Goal: Task Accomplishment & Management: Manage account settings

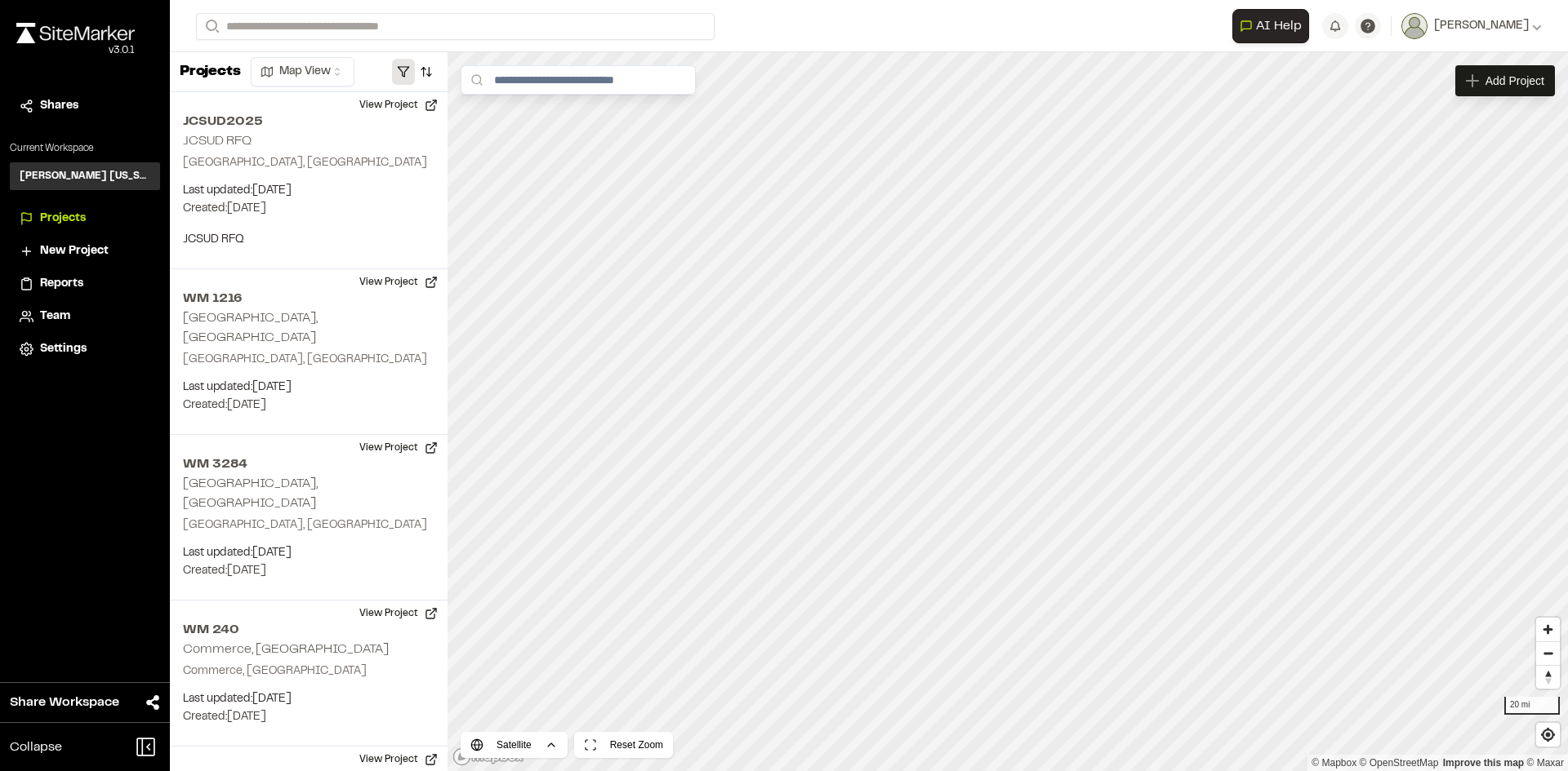
click at [404, 69] on button "button" at bounding box center [404, 72] width 23 height 26
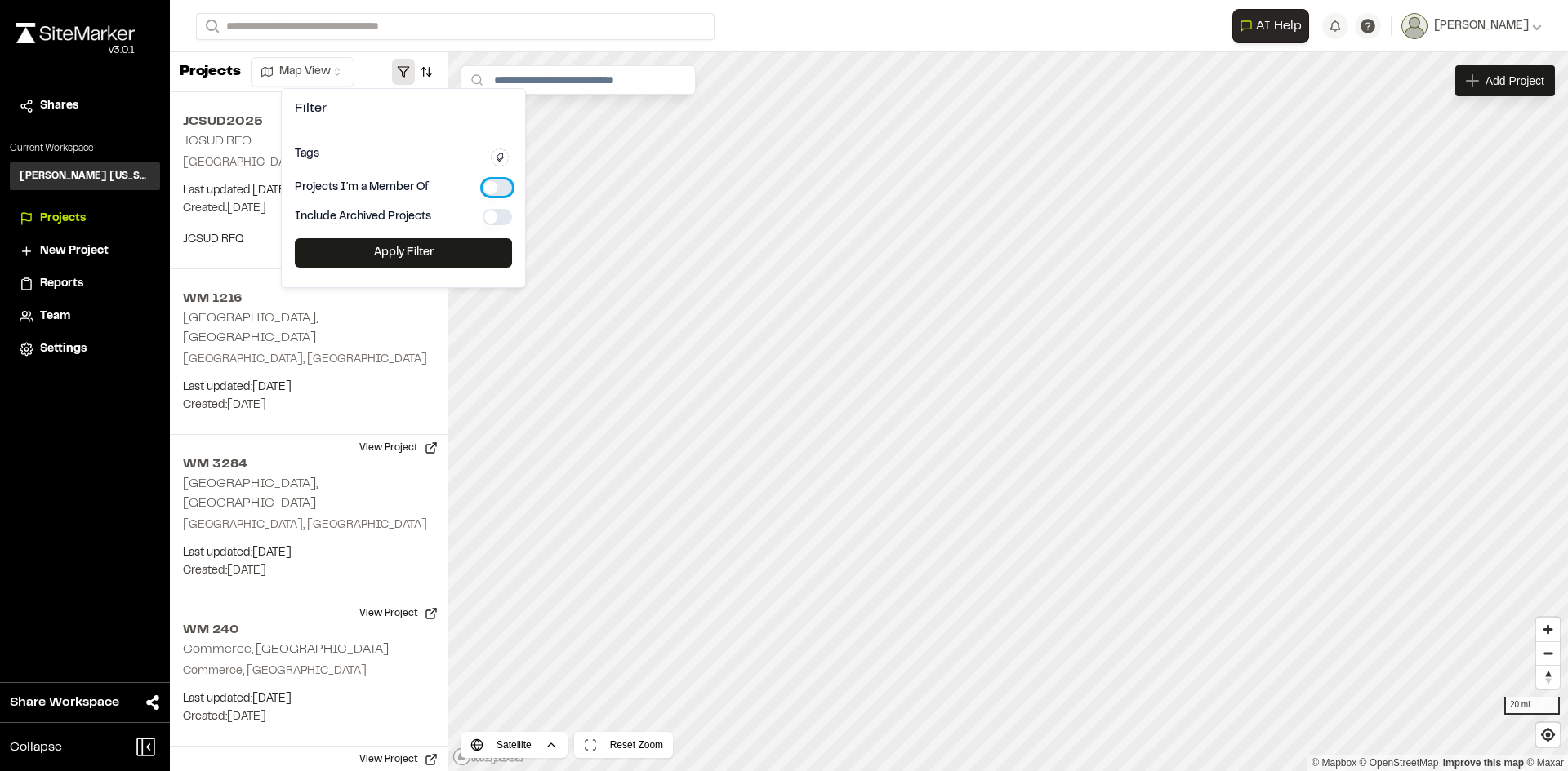
click at [494, 182] on button "button" at bounding box center [497, 187] width 29 height 16
click at [457, 248] on button "Apply Filter" at bounding box center [403, 253] width 217 height 29
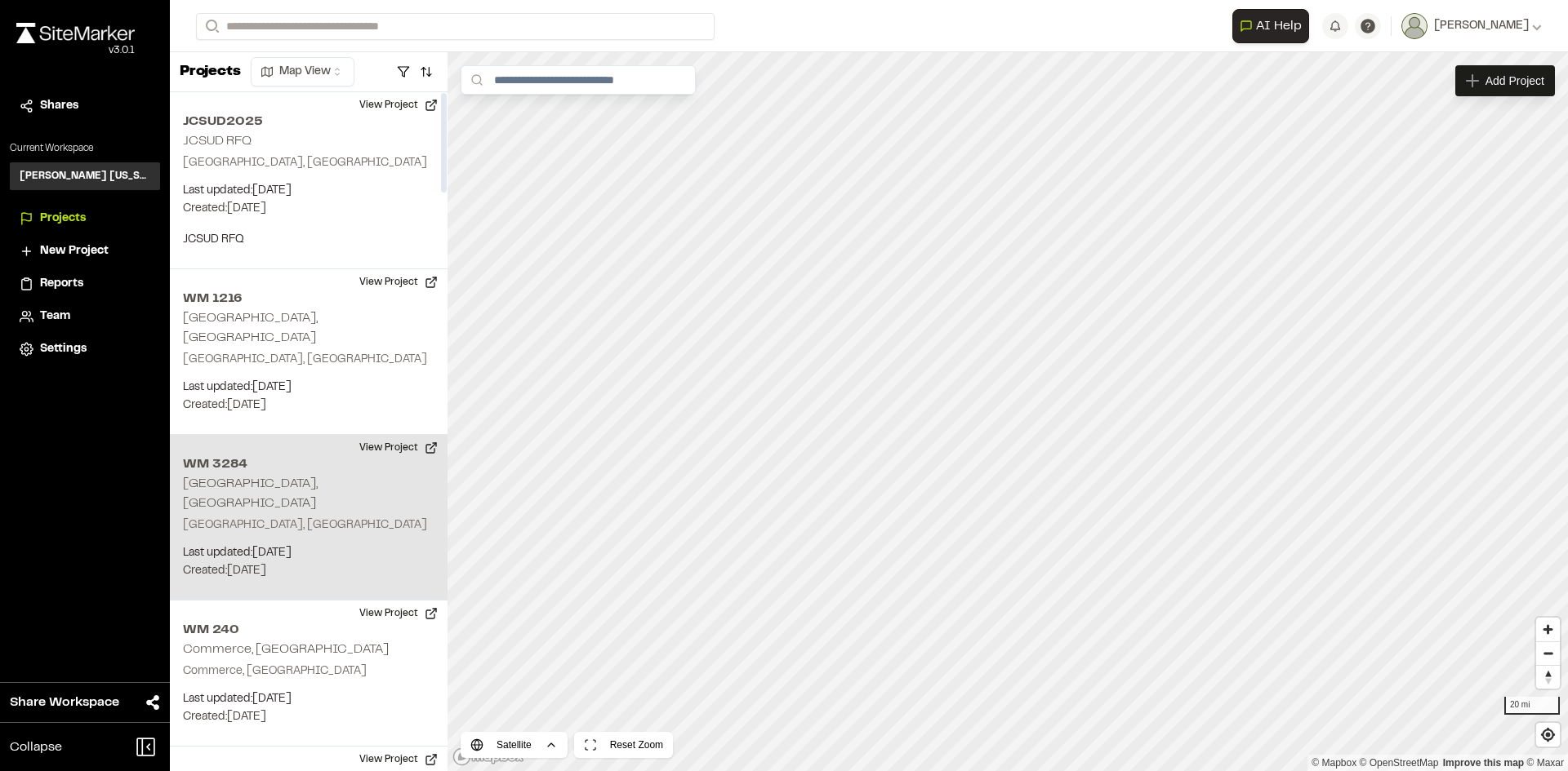
click at [282, 471] on div "WM 3284 Arlington, TX Arlington, TX Last updated: Aug 11, 2025 Budget: $ Create…" at bounding box center [308, 518] width 278 height 165
click at [387, 435] on button "View Project" at bounding box center [399, 449] width 98 height 26
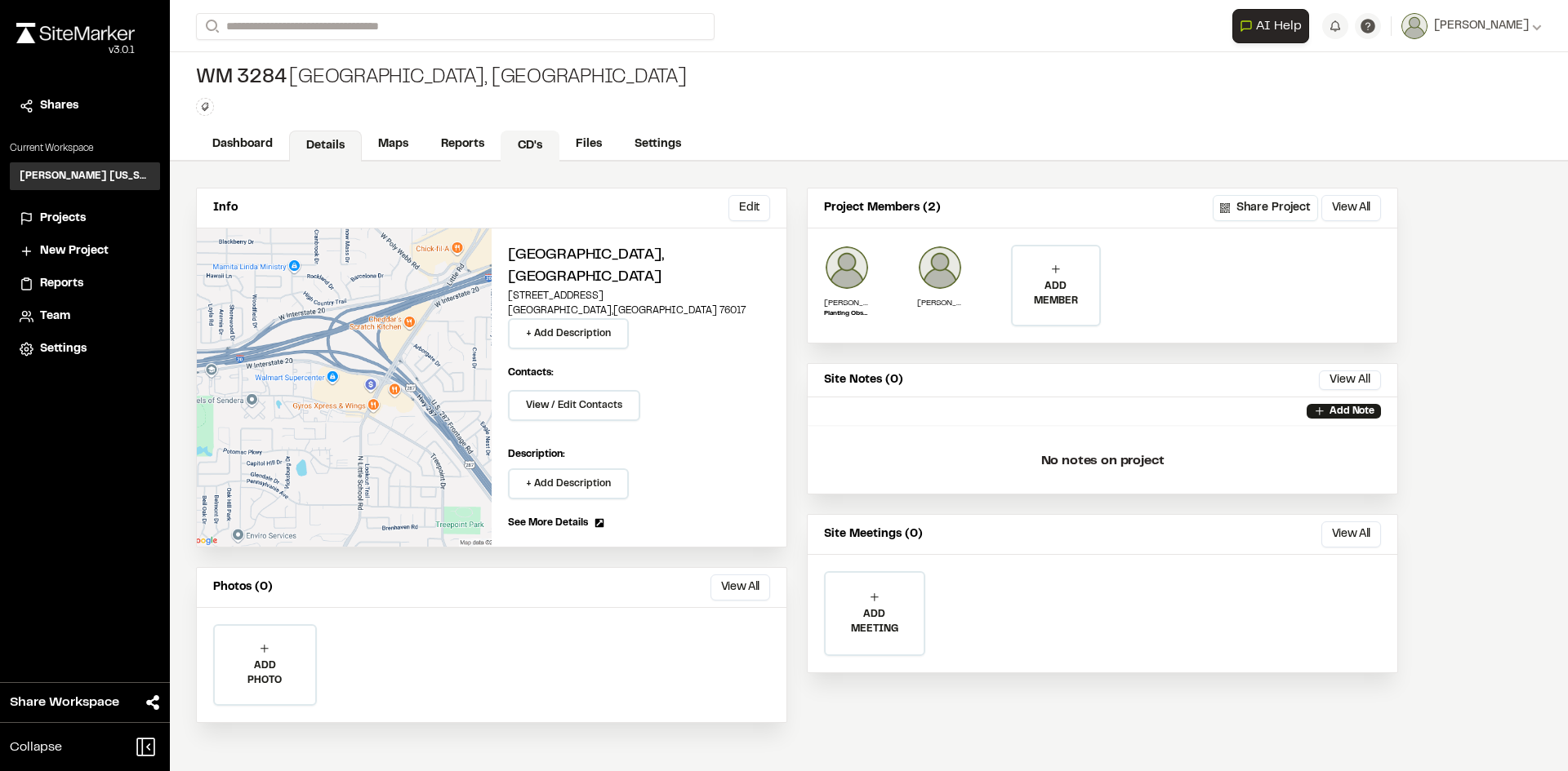
click at [542, 144] on link "CD's" at bounding box center [530, 147] width 59 height 31
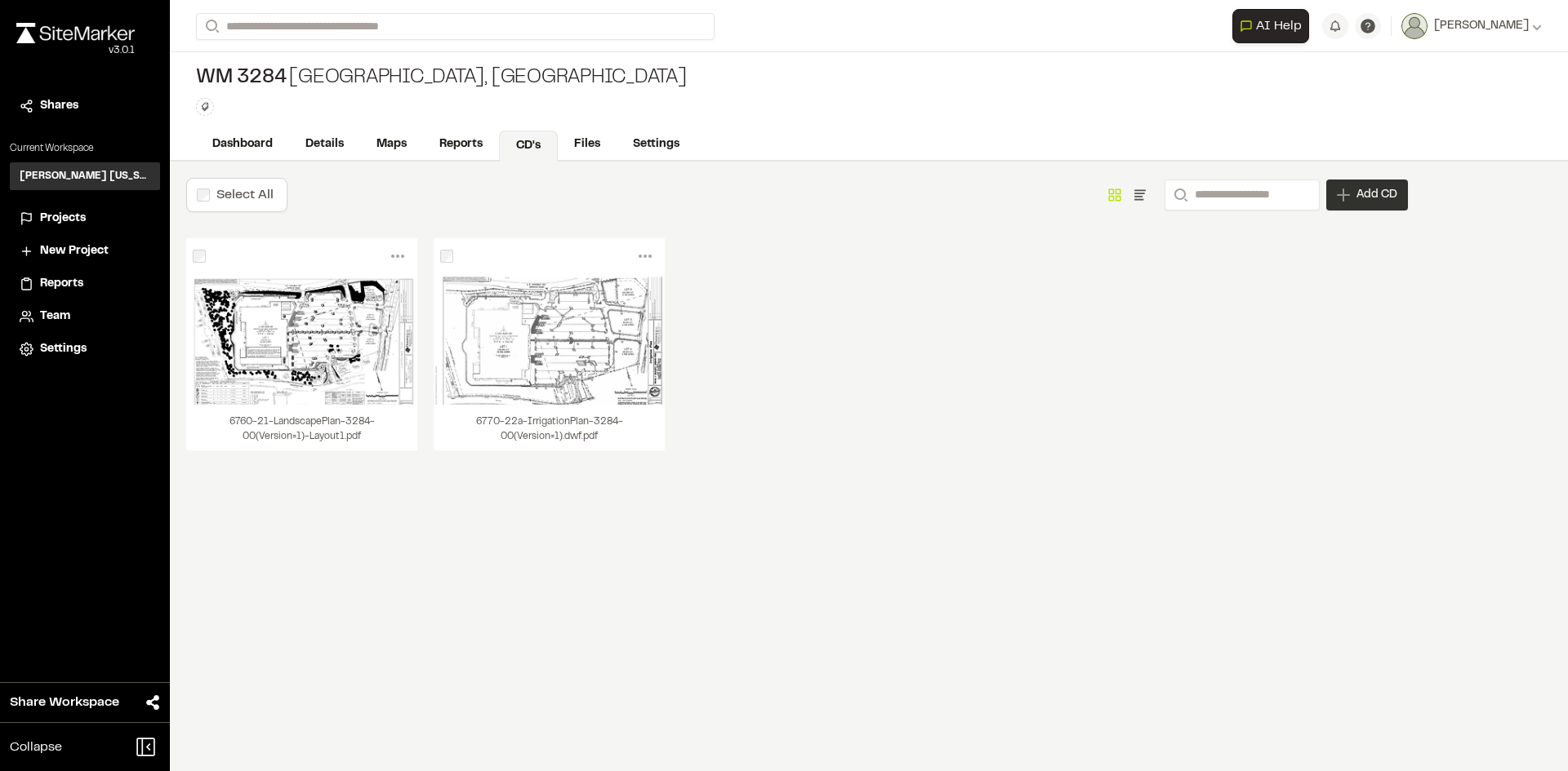
click at [1349, 201] on icon at bounding box center [1344, 195] width 13 height 13
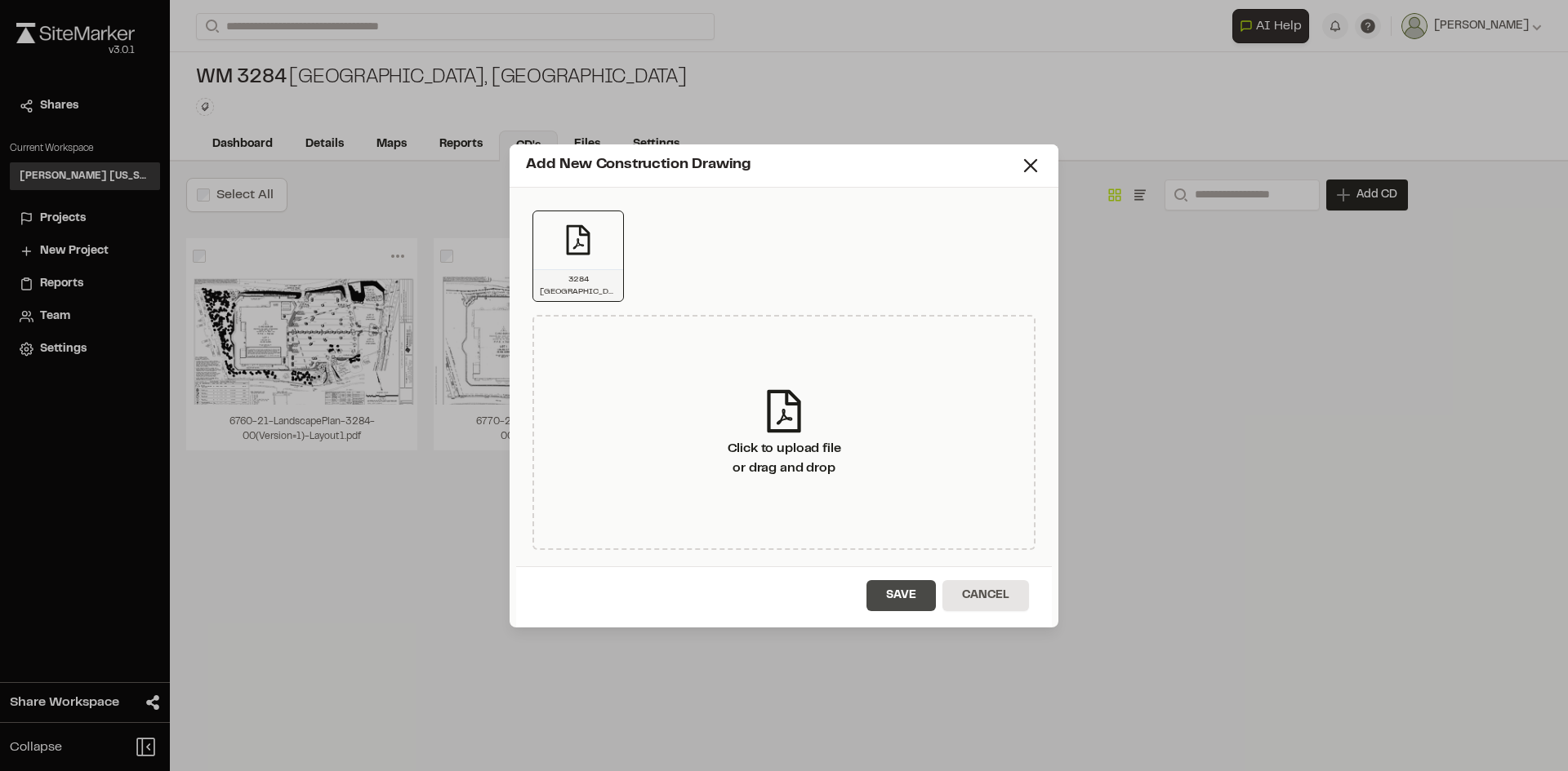
click at [908, 591] on button "Save" at bounding box center [901, 596] width 70 height 31
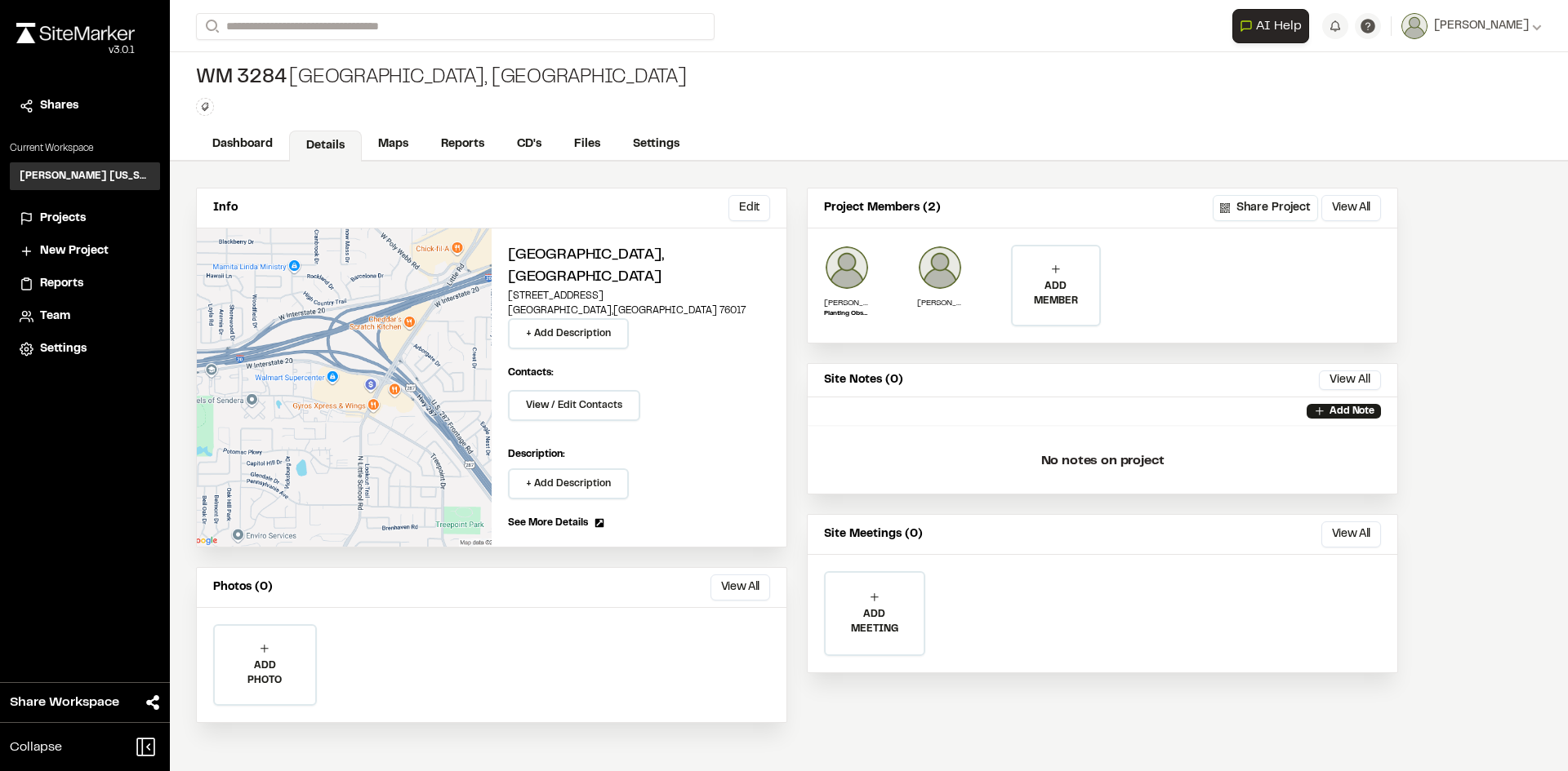
click at [105, 28] on img at bounding box center [75, 33] width 119 height 20
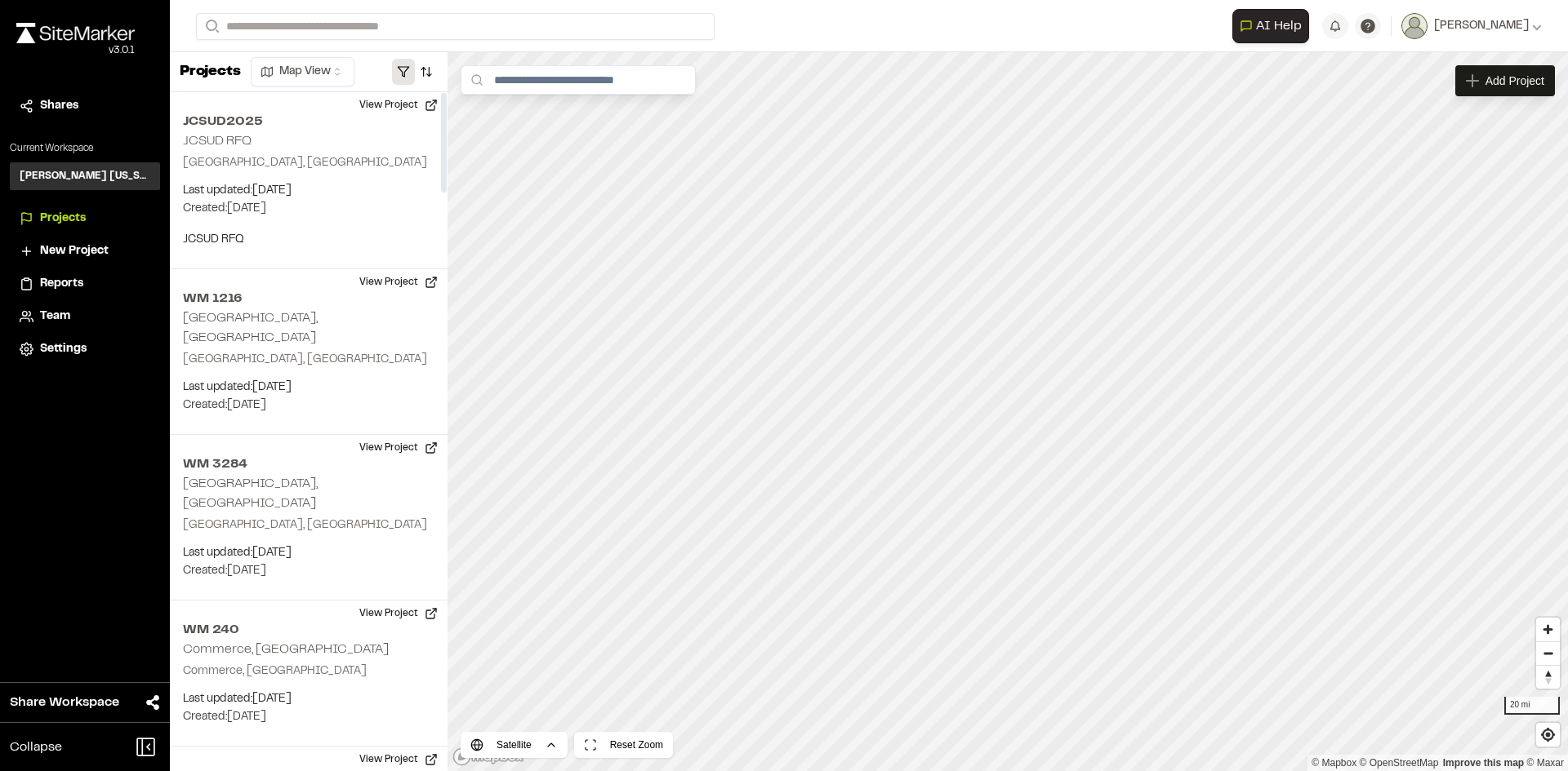
click at [399, 72] on button "button" at bounding box center [404, 72] width 23 height 26
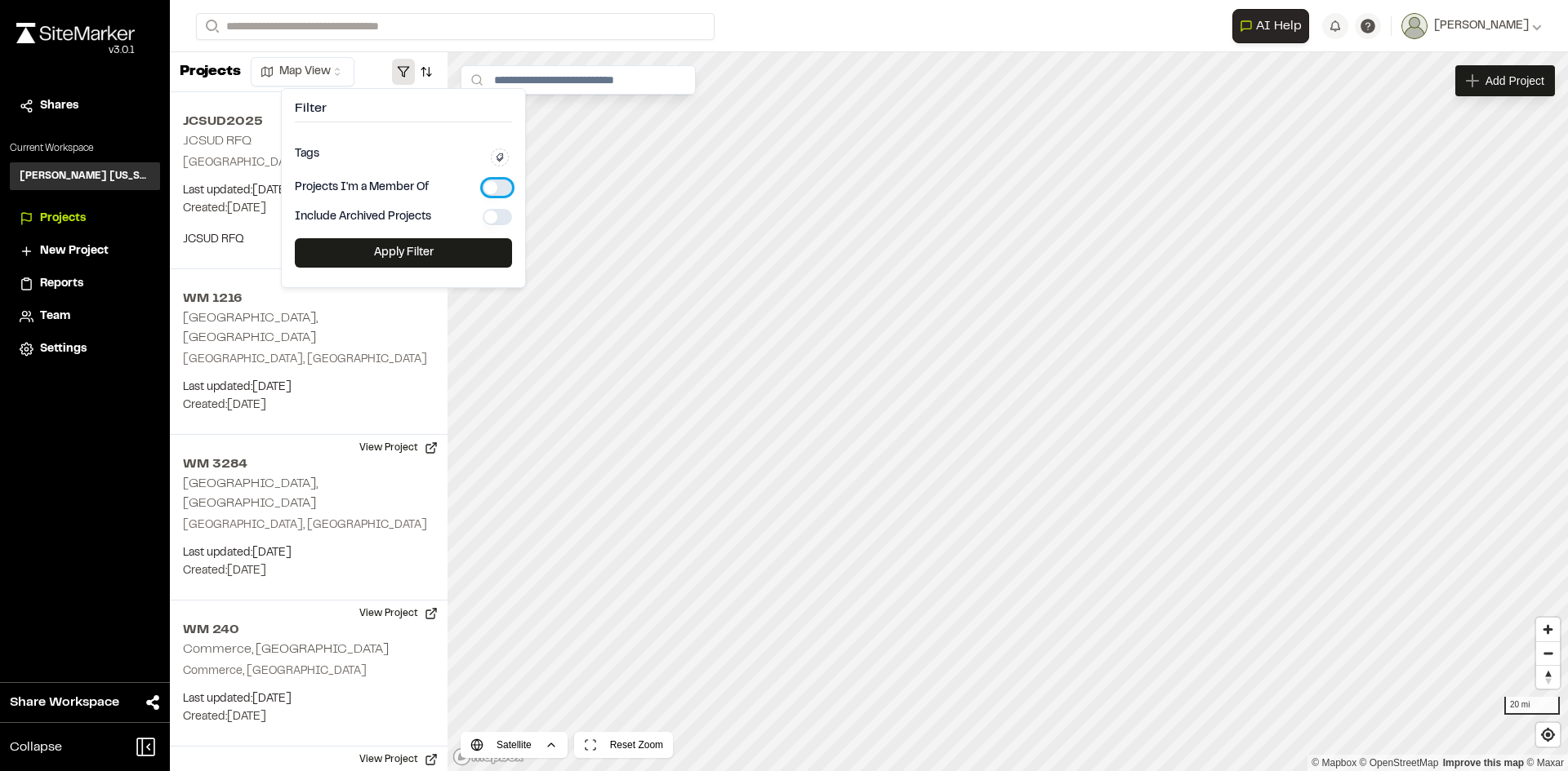
click at [490, 182] on button "button" at bounding box center [497, 187] width 29 height 16
click at [466, 246] on button "Apply Filter" at bounding box center [403, 253] width 217 height 29
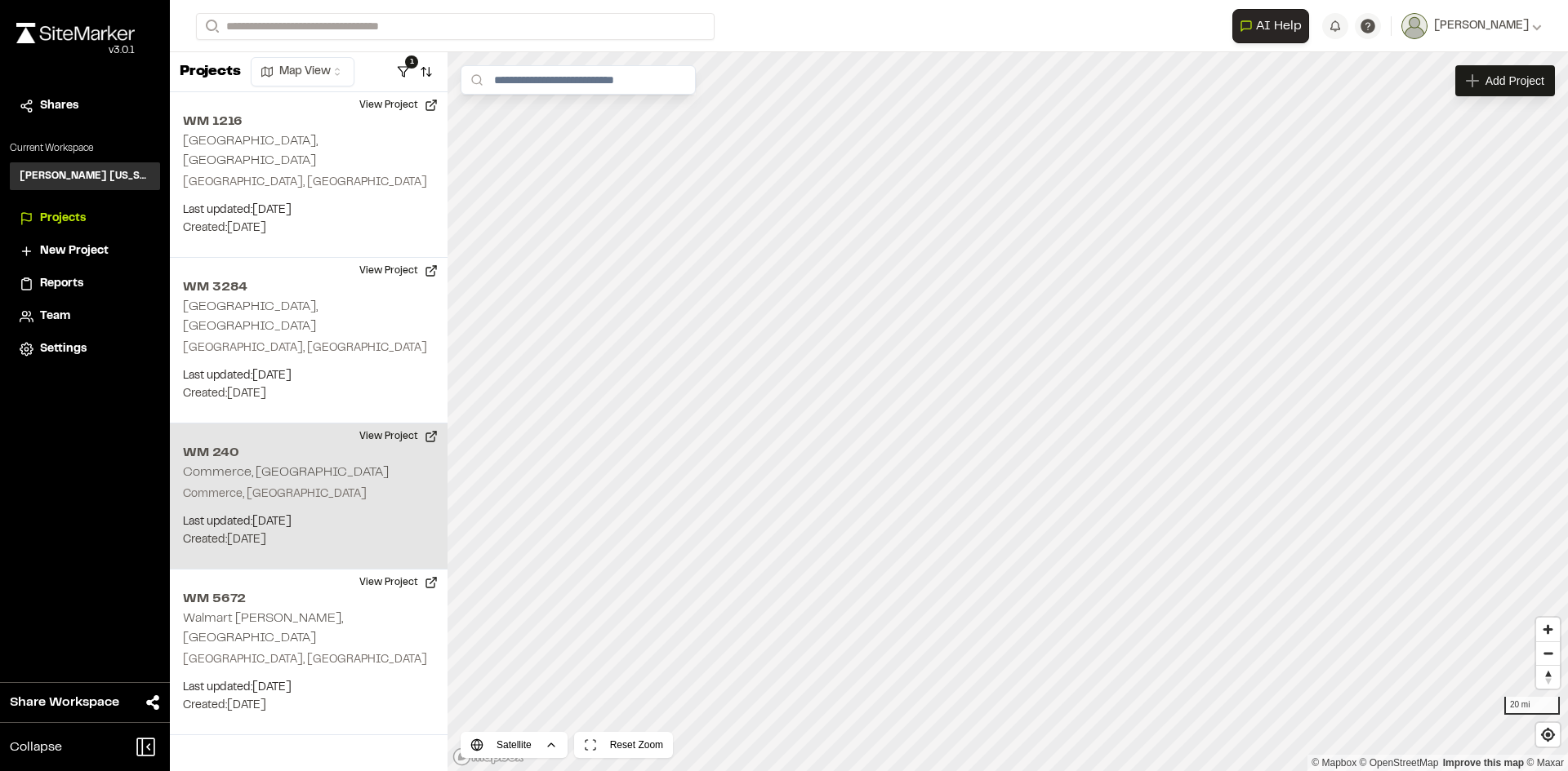
click at [287, 485] on p "Commerce, [GEOGRAPHIC_DATA]" at bounding box center [308, 494] width 251 height 18
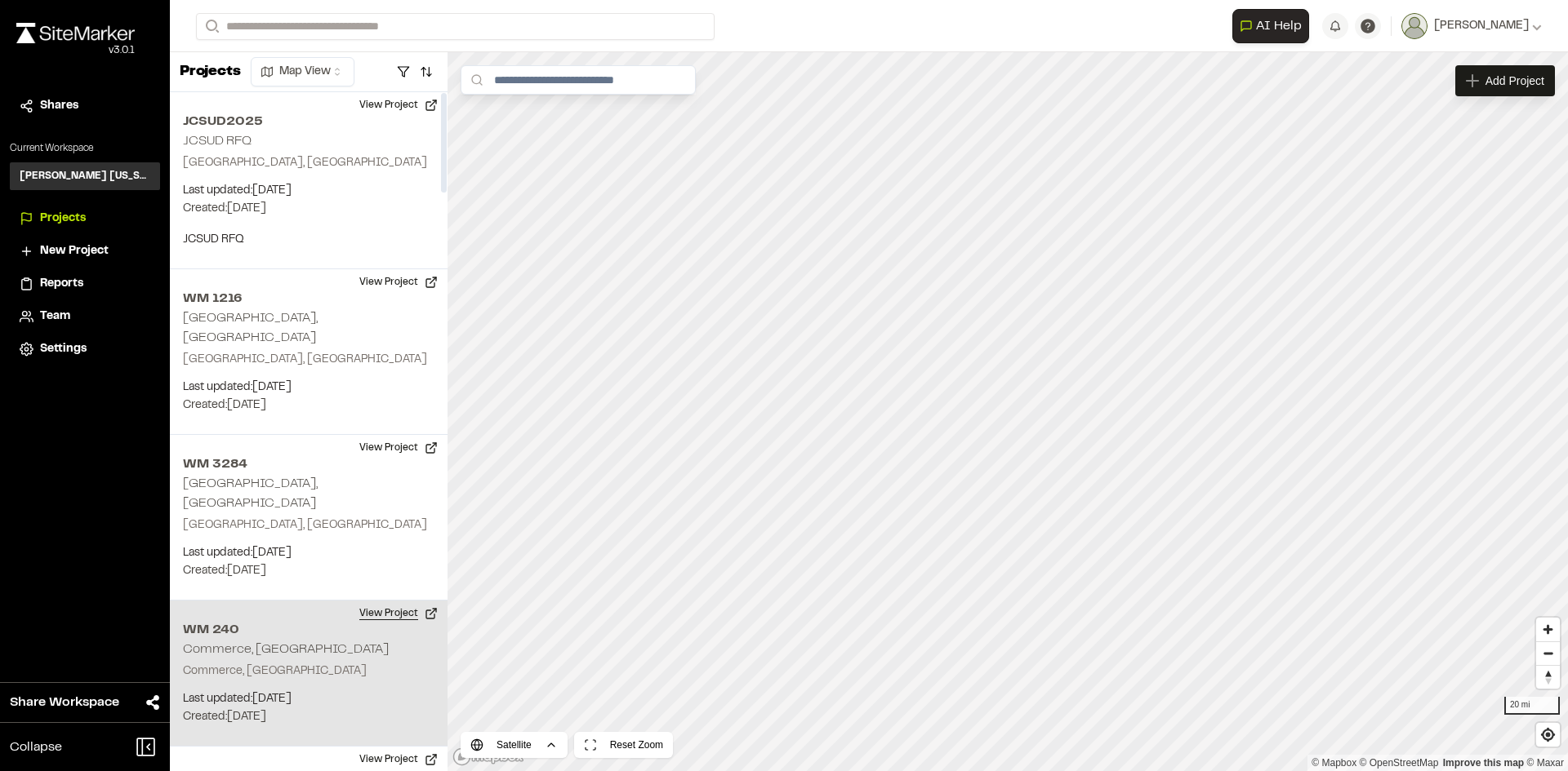
click at [391, 601] on button "View Project" at bounding box center [399, 614] width 98 height 26
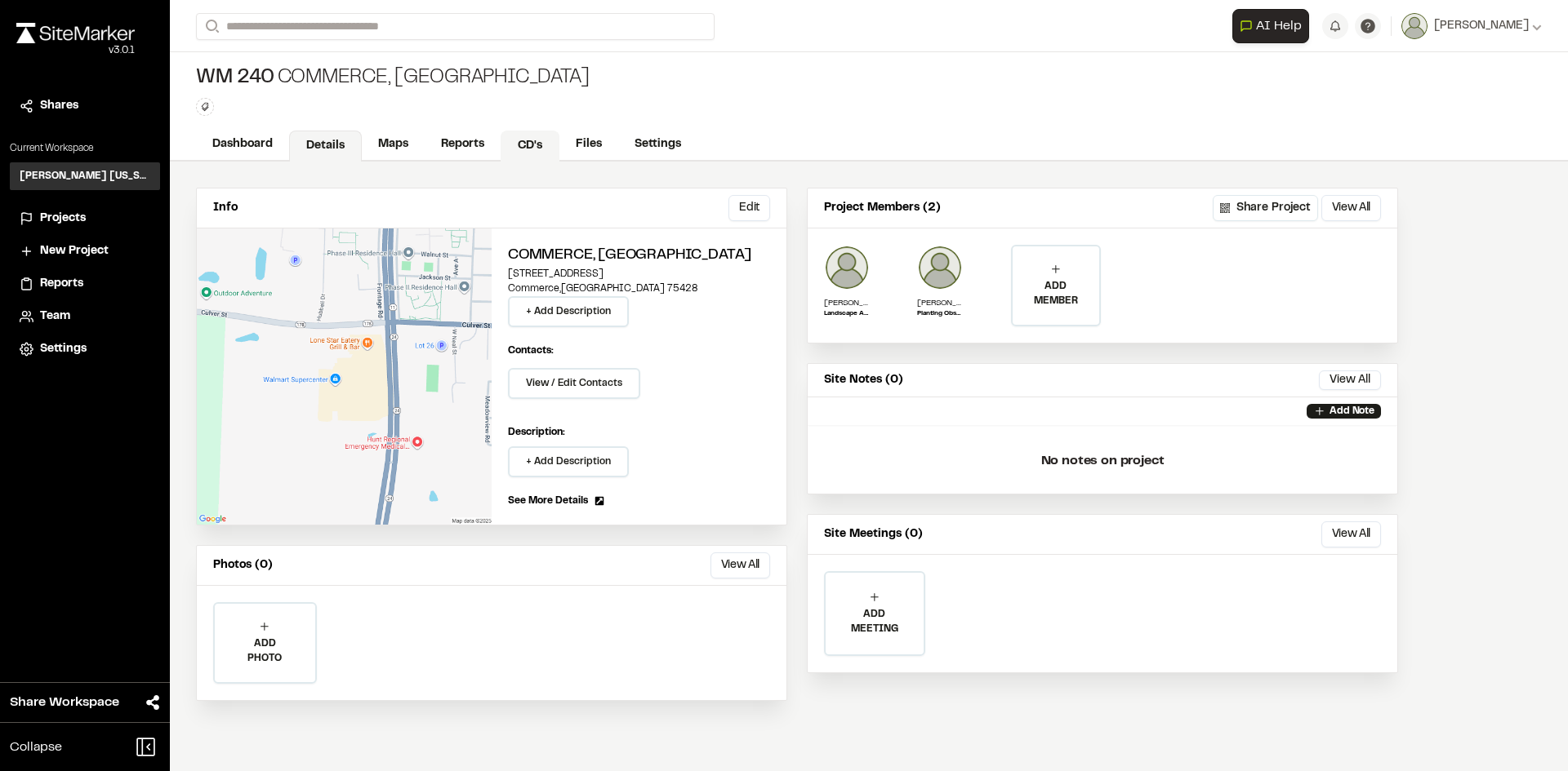
click at [512, 141] on link "CD's" at bounding box center [530, 147] width 59 height 31
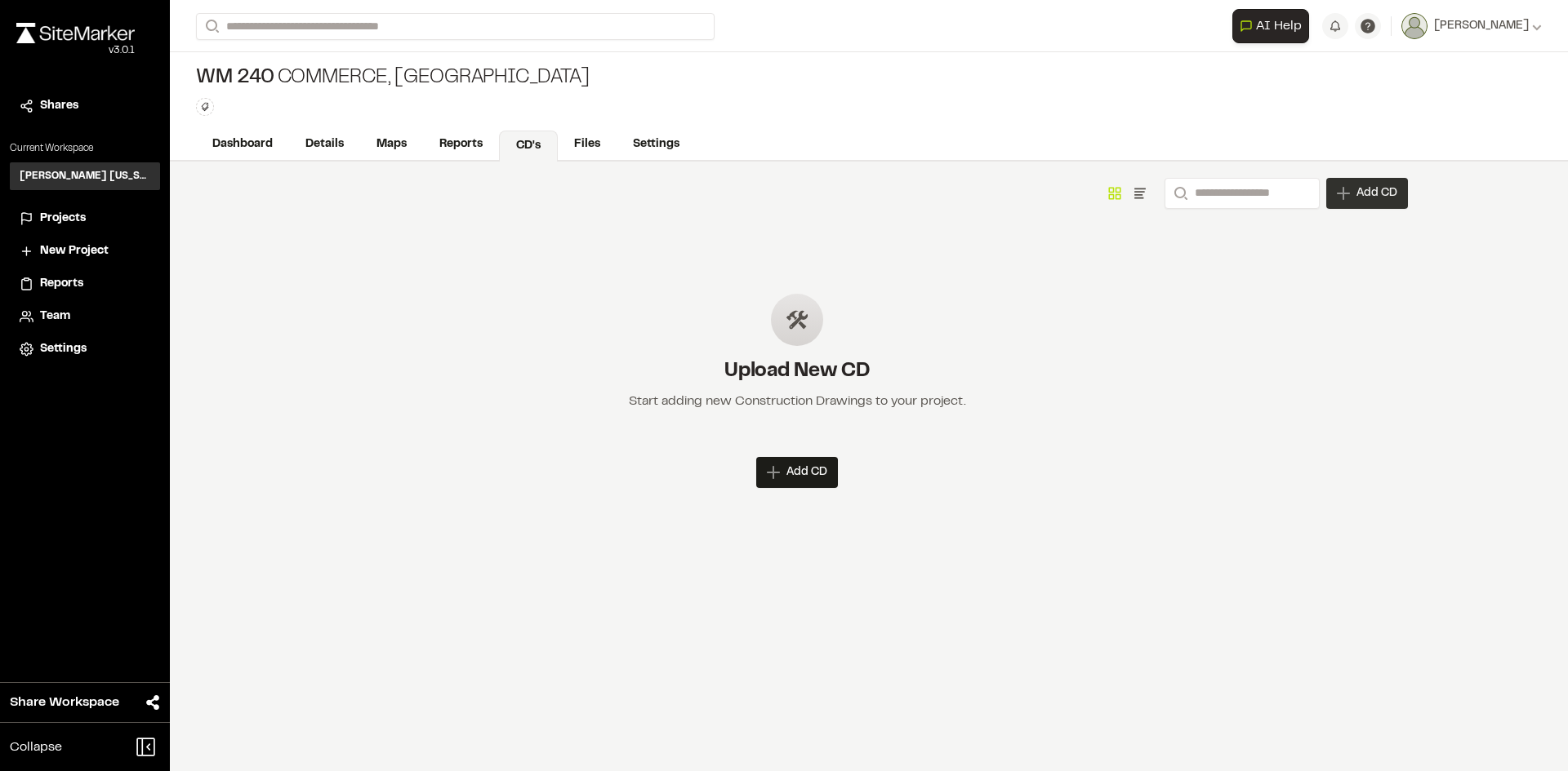
click at [1390, 193] on span "Add CD" at bounding box center [1376, 193] width 41 height 16
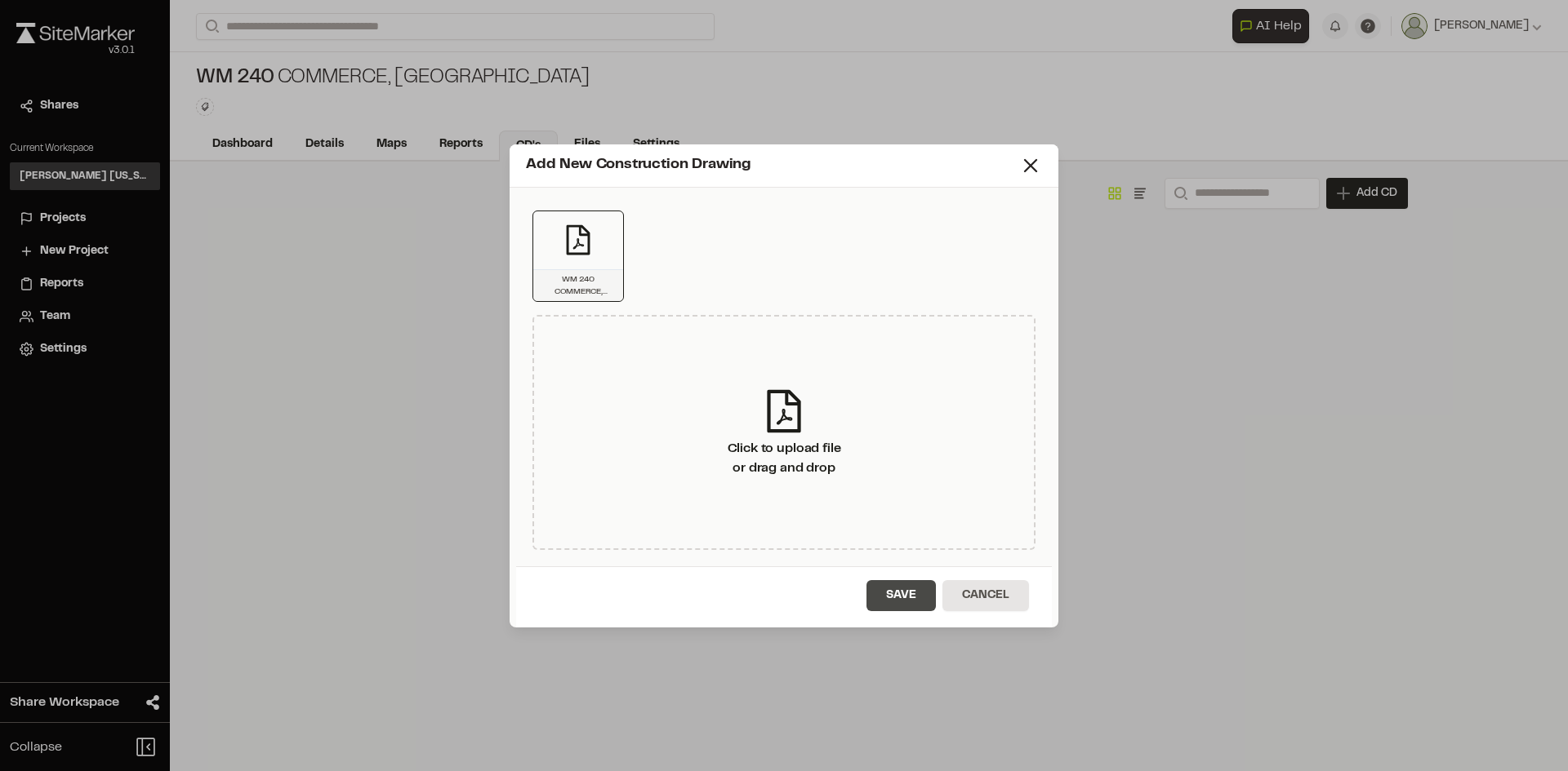
click at [912, 590] on button "Save" at bounding box center [901, 596] width 70 height 31
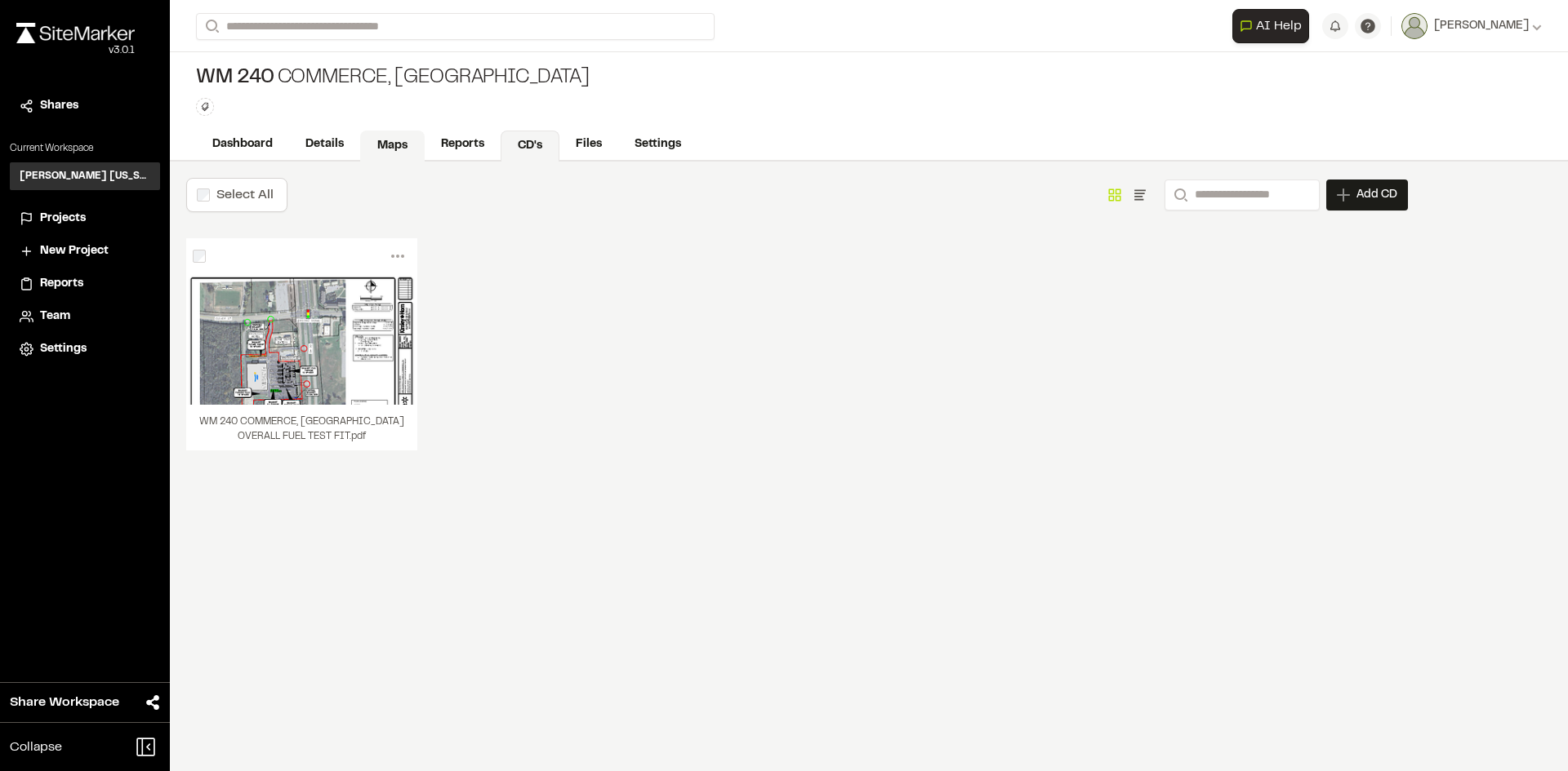
click at [414, 139] on link "Maps" at bounding box center [392, 147] width 65 height 31
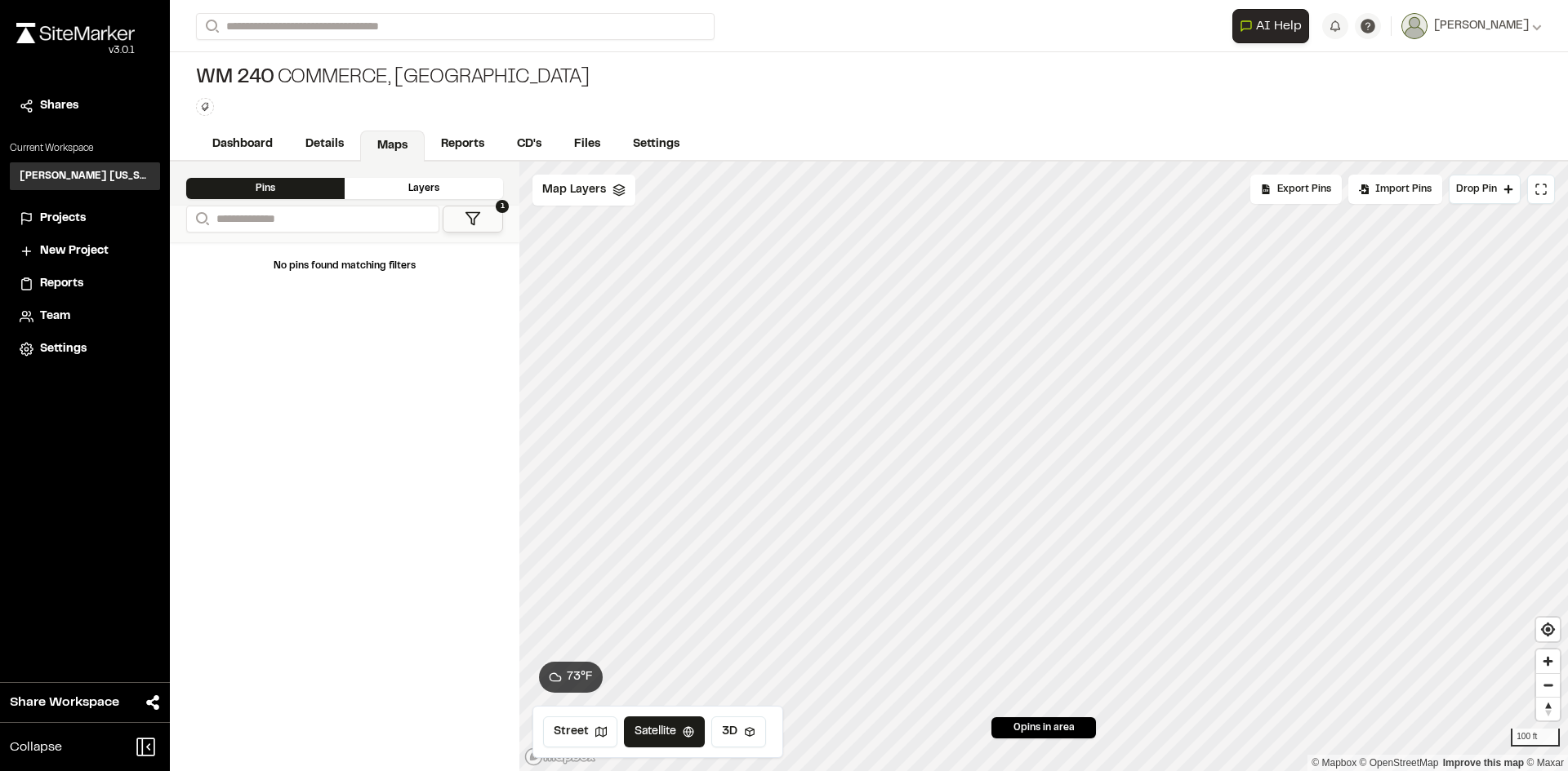
click at [50, 219] on span "Projects" at bounding box center [63, 219] width 46 height 18
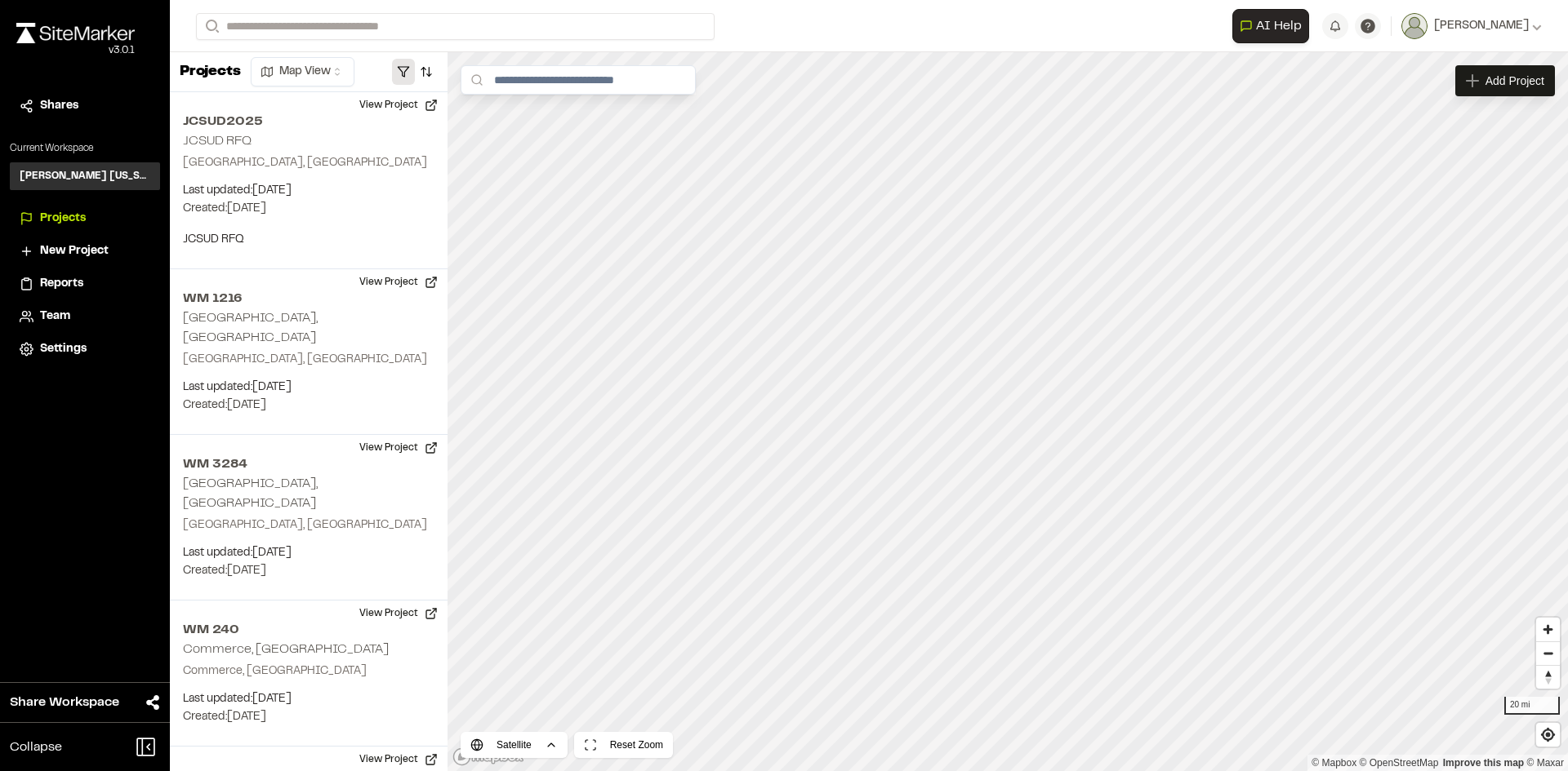
click at [399, 74] on button "button" at bounding box center [404, 72] width 23 height 26
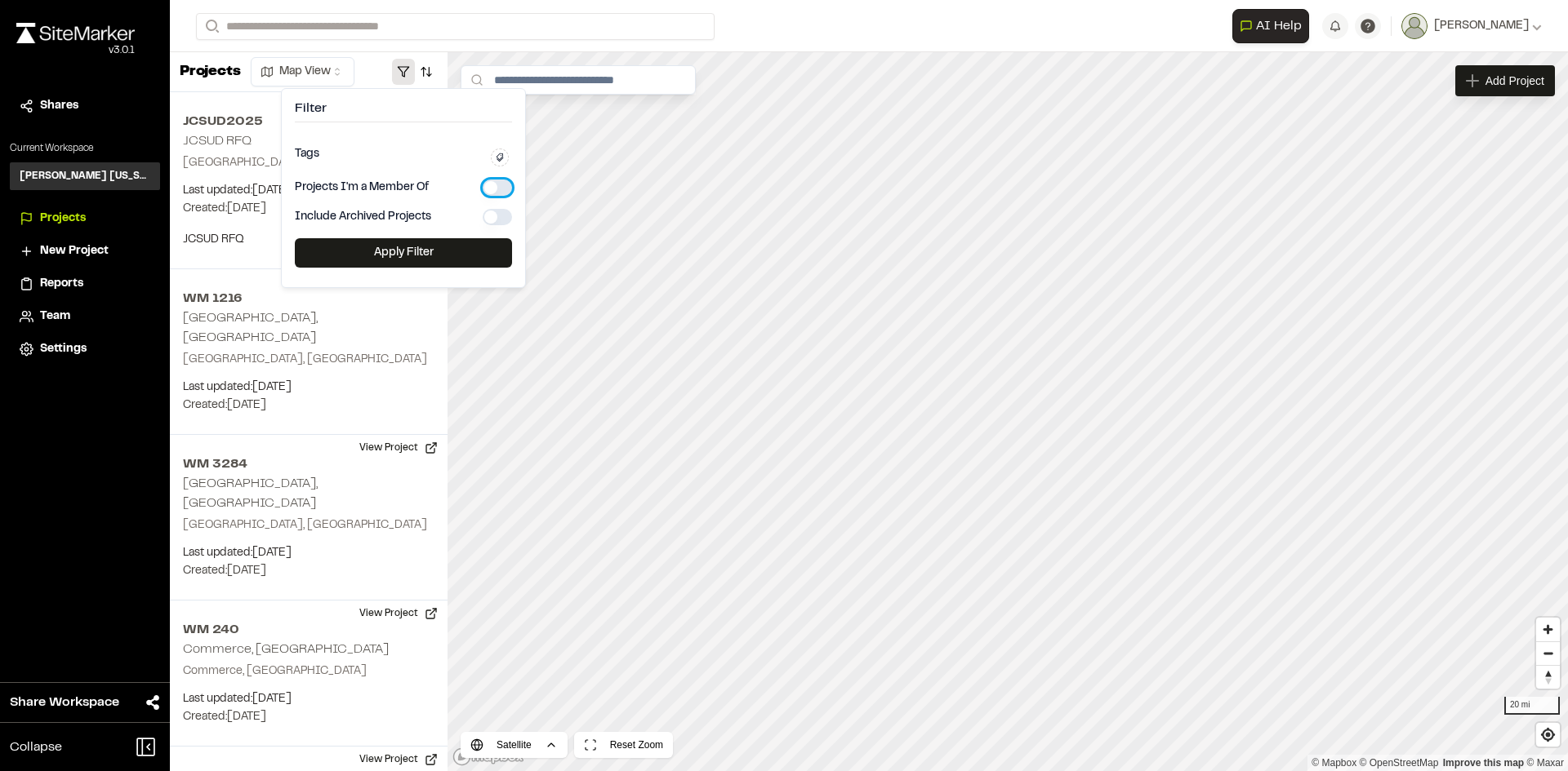
click at [488, 185] on button "button" at bounding box center [497, 187] width 29 height 16
click at [400, 259] on button "Apply Filter" at bounding box center [403, 253] width 217 height 29
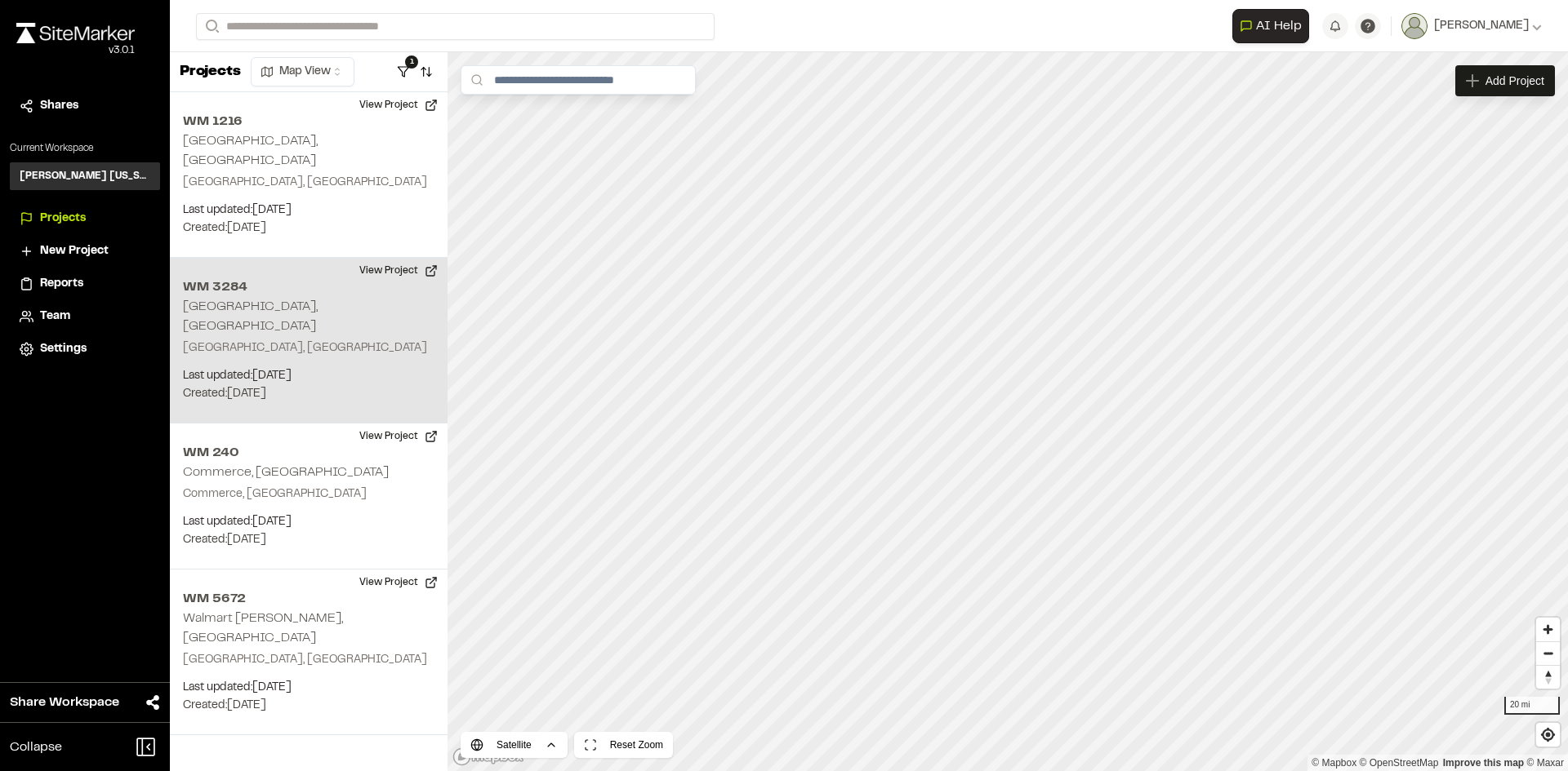
click at [297, 299] on div "WM 3284 Arlington, TX Arlington, TX Last updated: Aug 12, 2025 Budget: $ Create…" at bounding box center [308, 340] width 278 height 165
click at [380, 258] on button "View Project" at bounding box center [399, 271] width 98 height 26
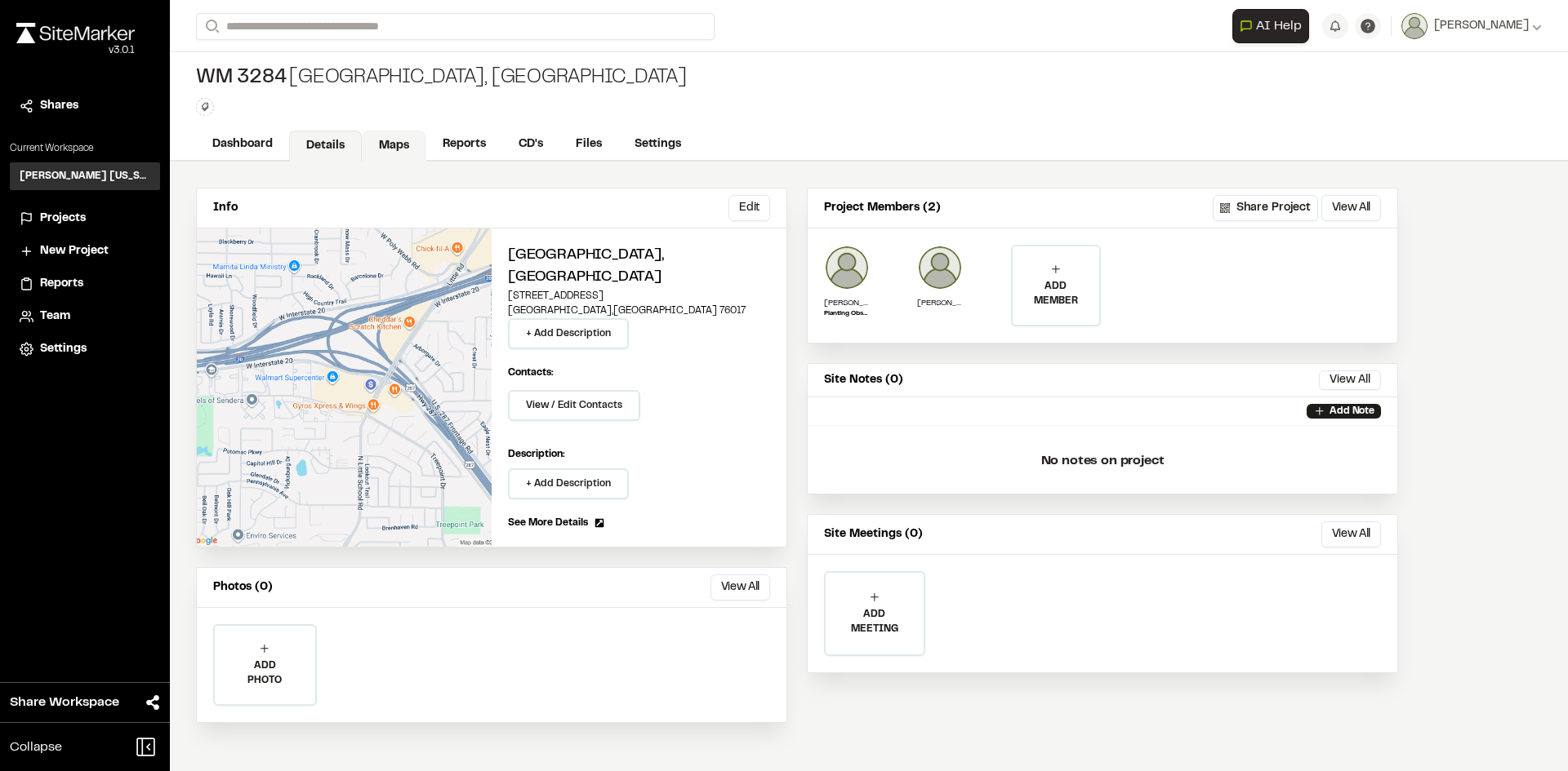
click at [392, 142] on link "Maps" at bounding box center [394, 147] width 65 height 31
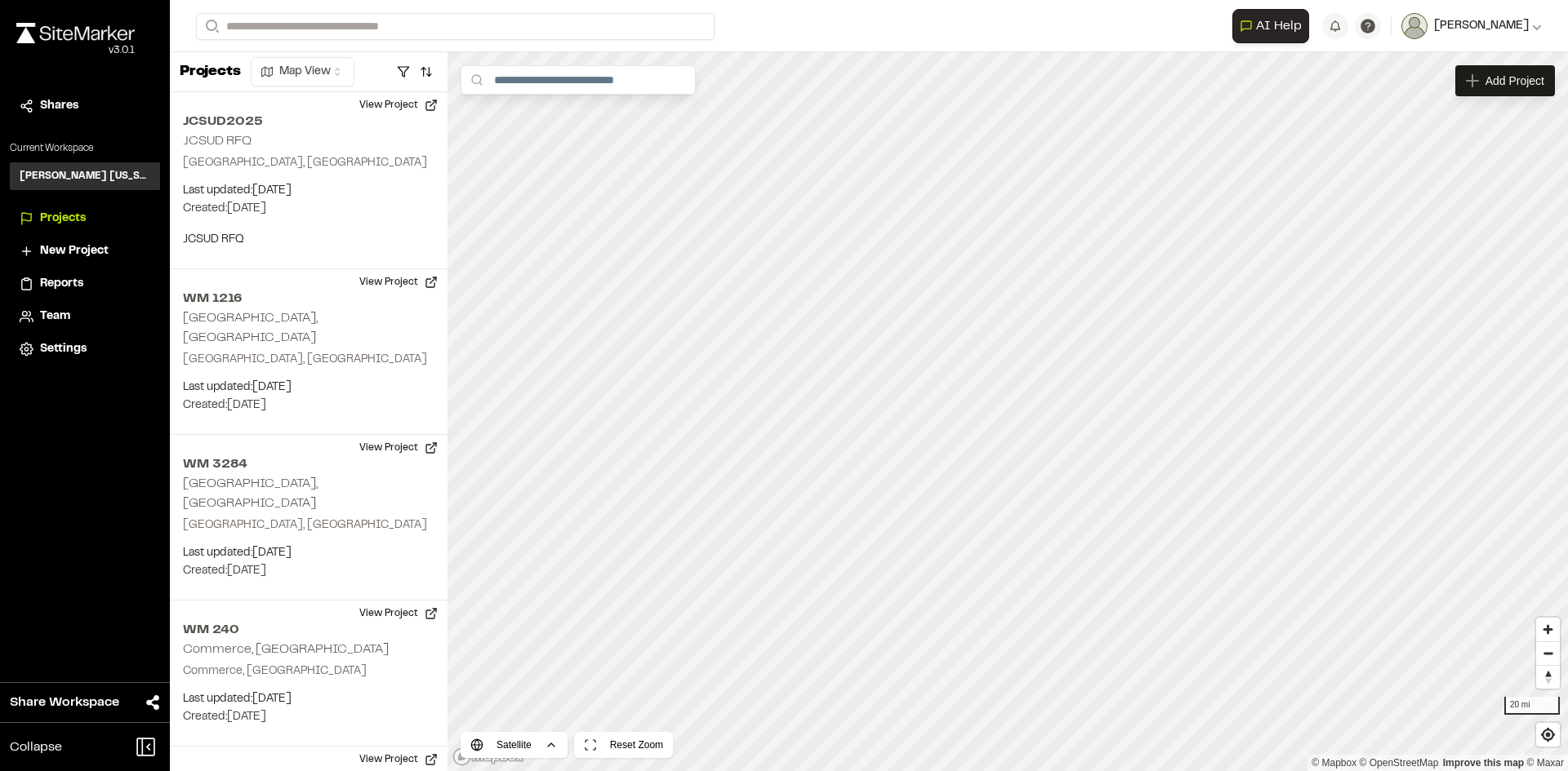
click at [1498, 20] on span "[PERSON_NAME]" at bounding box center [1481, 26] width 95 height 18
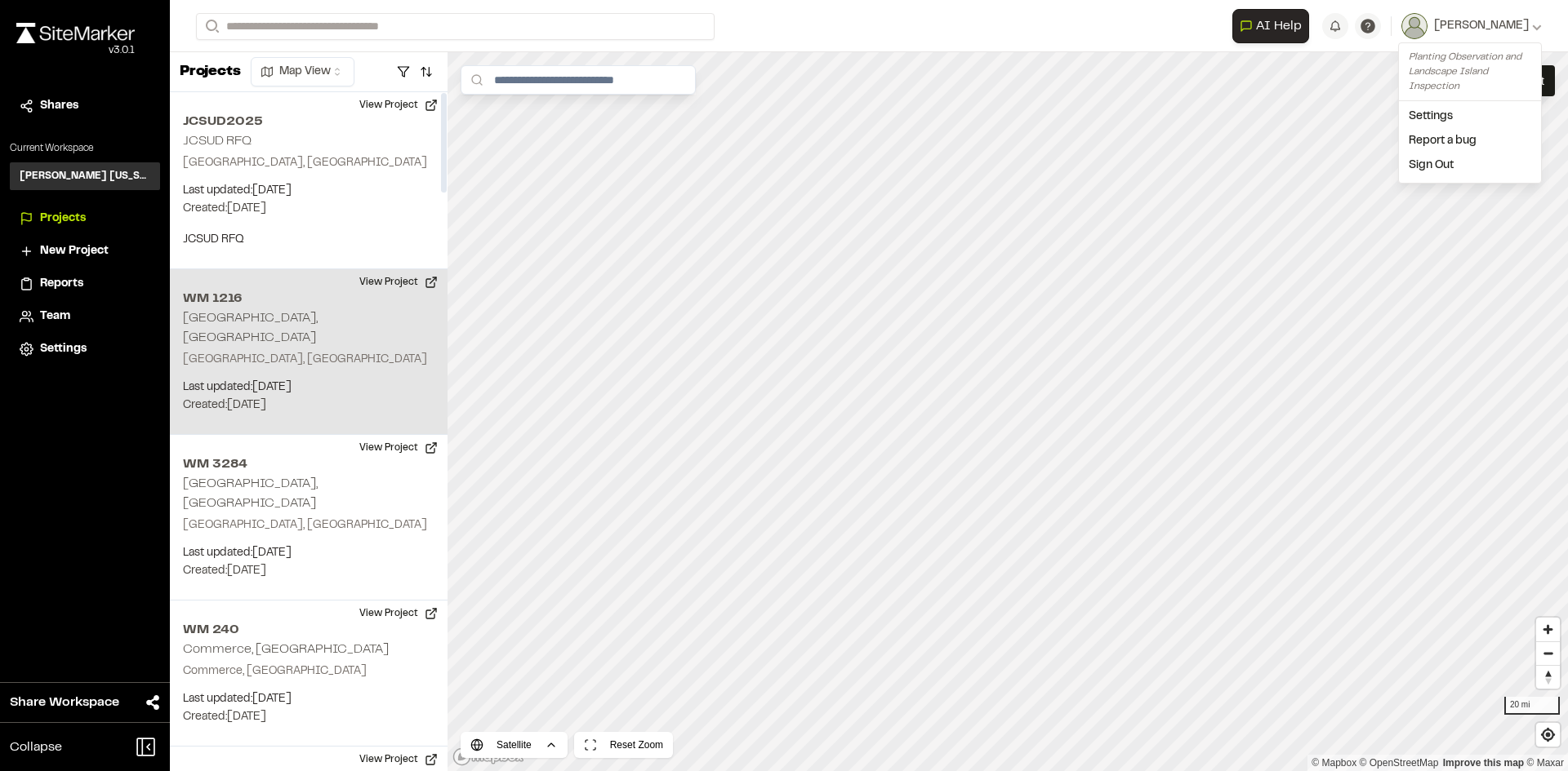
click at [303, 317] on div "WM 1216 Carrollton, TX Carrollton, TX Last updated: Aug 6, 2025 Budget: $ Creat…" at bounding box center [308, 352] width 278 height 165
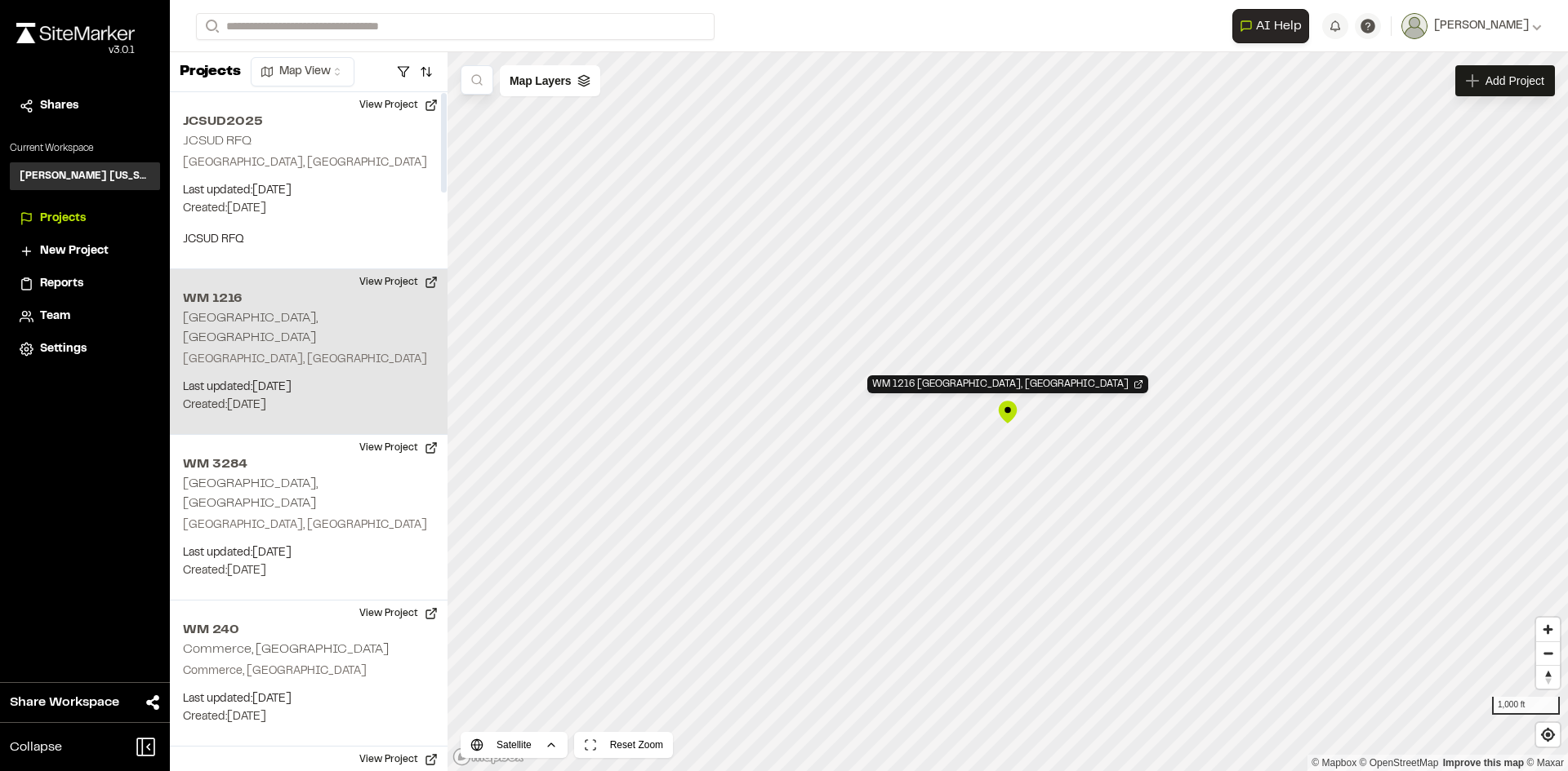
click at [51, 108] on span "Shares" at bounding box center [59, 106] width 38 height 18
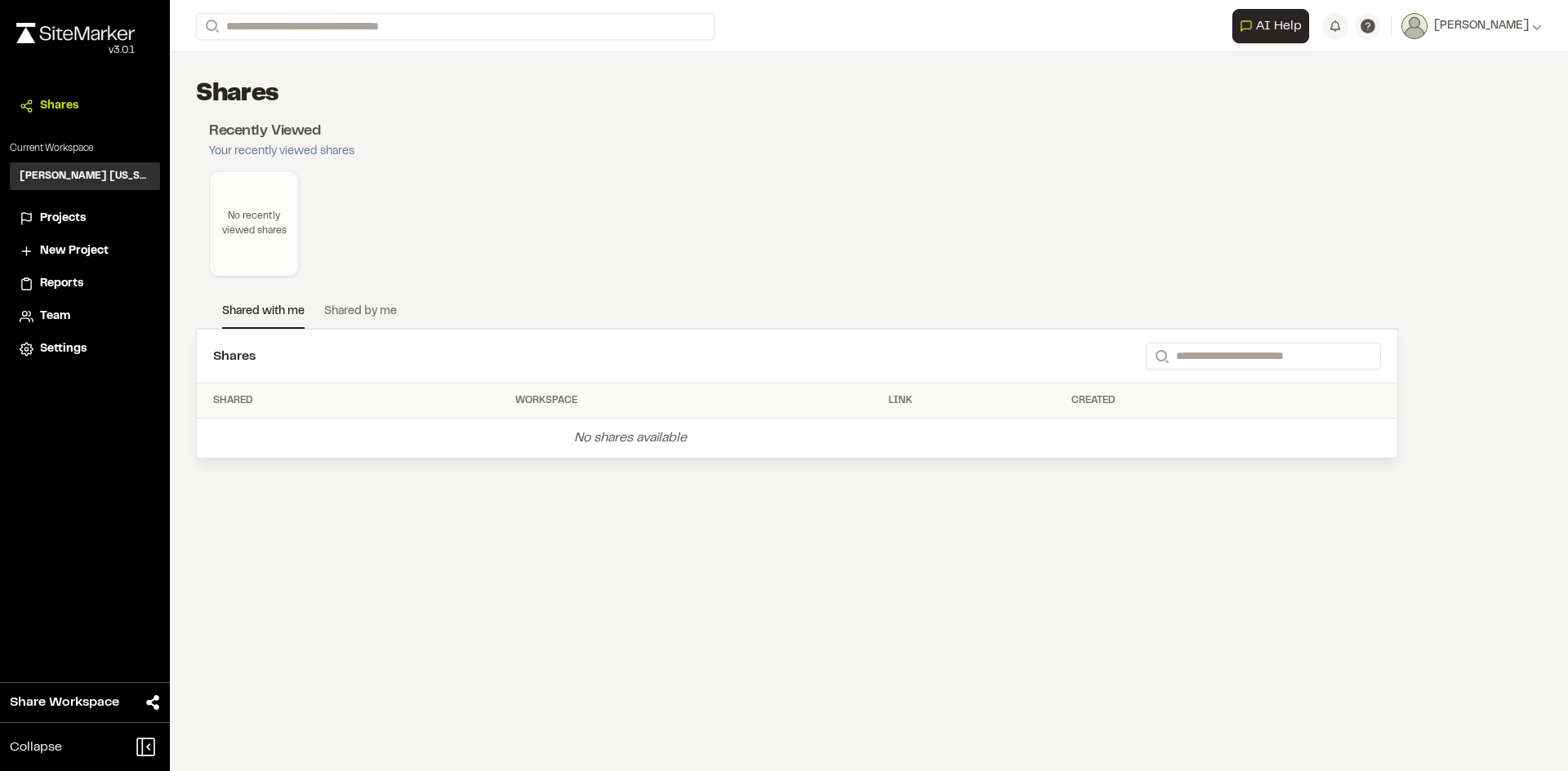
click at [79, 174] on h3 "[PERSON_NAME] [US_STATE]" at bounding box center [85, 176] width 131 height 15
click at [88, 223] on div "Projects" at bounding box center [95, 219] width 111 height 18
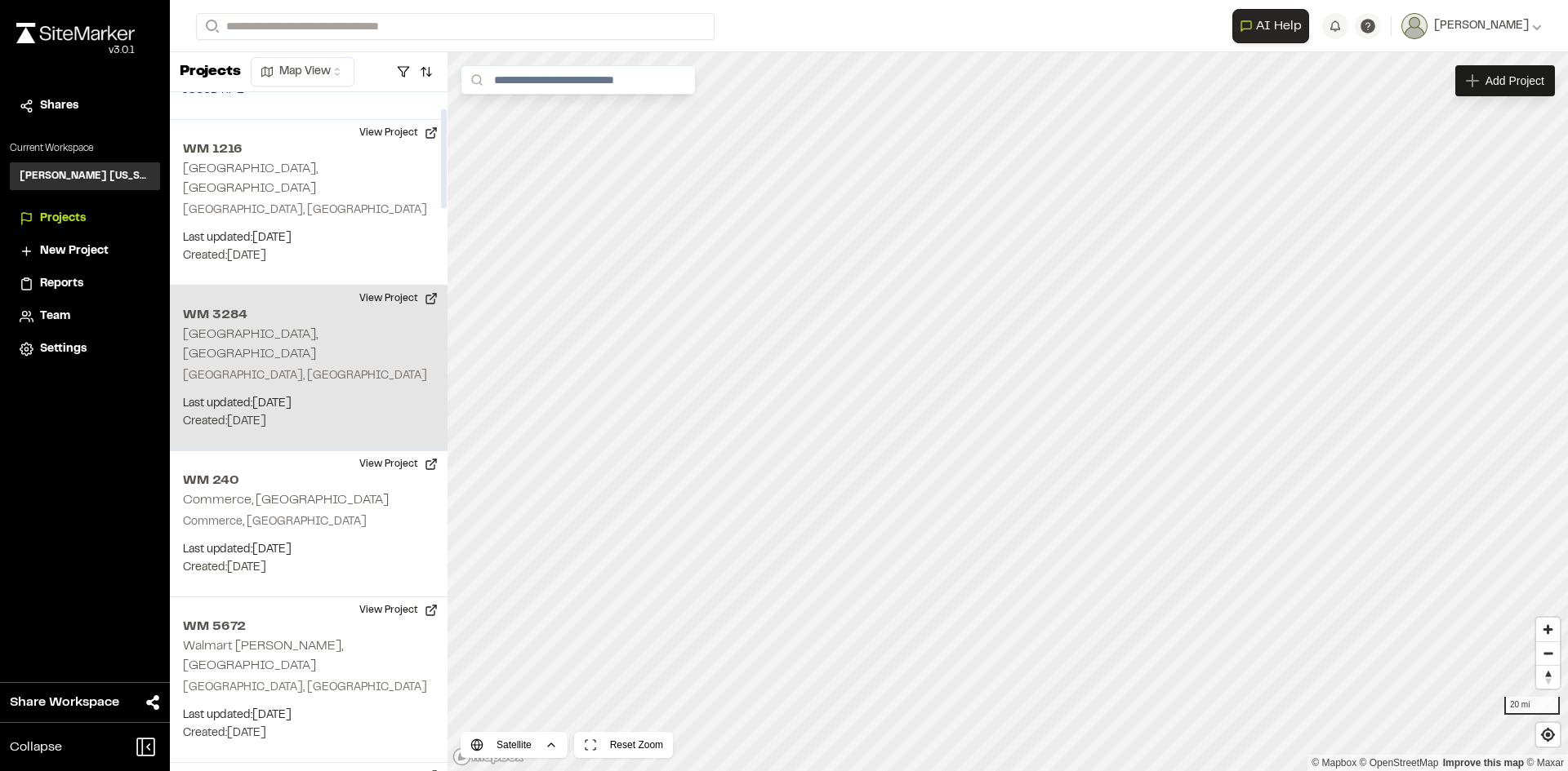
scroll to position [163, 0]
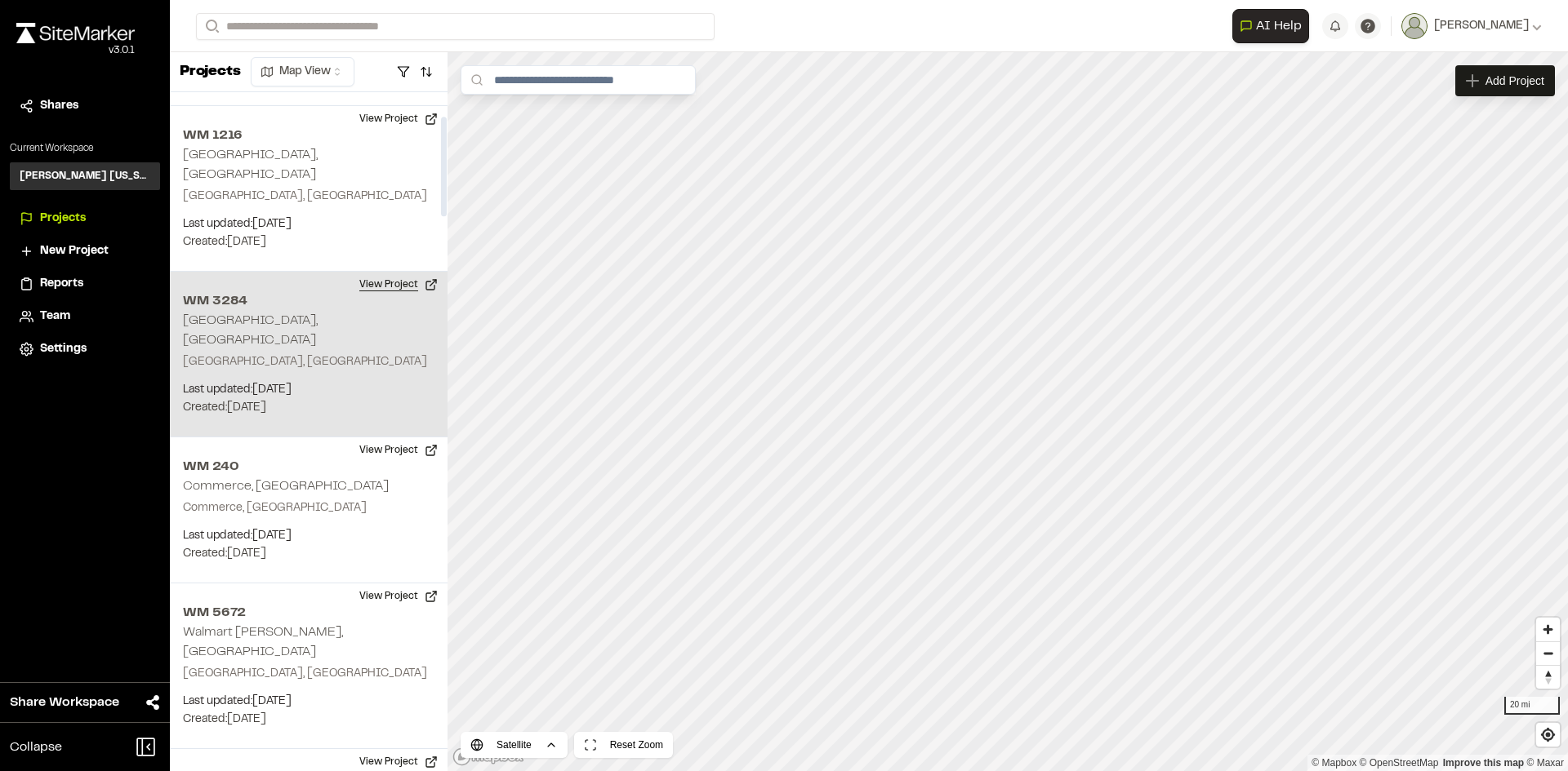
click at [372, 272] on button "View Project" at bounding box center [399, 285] width 98 height 26
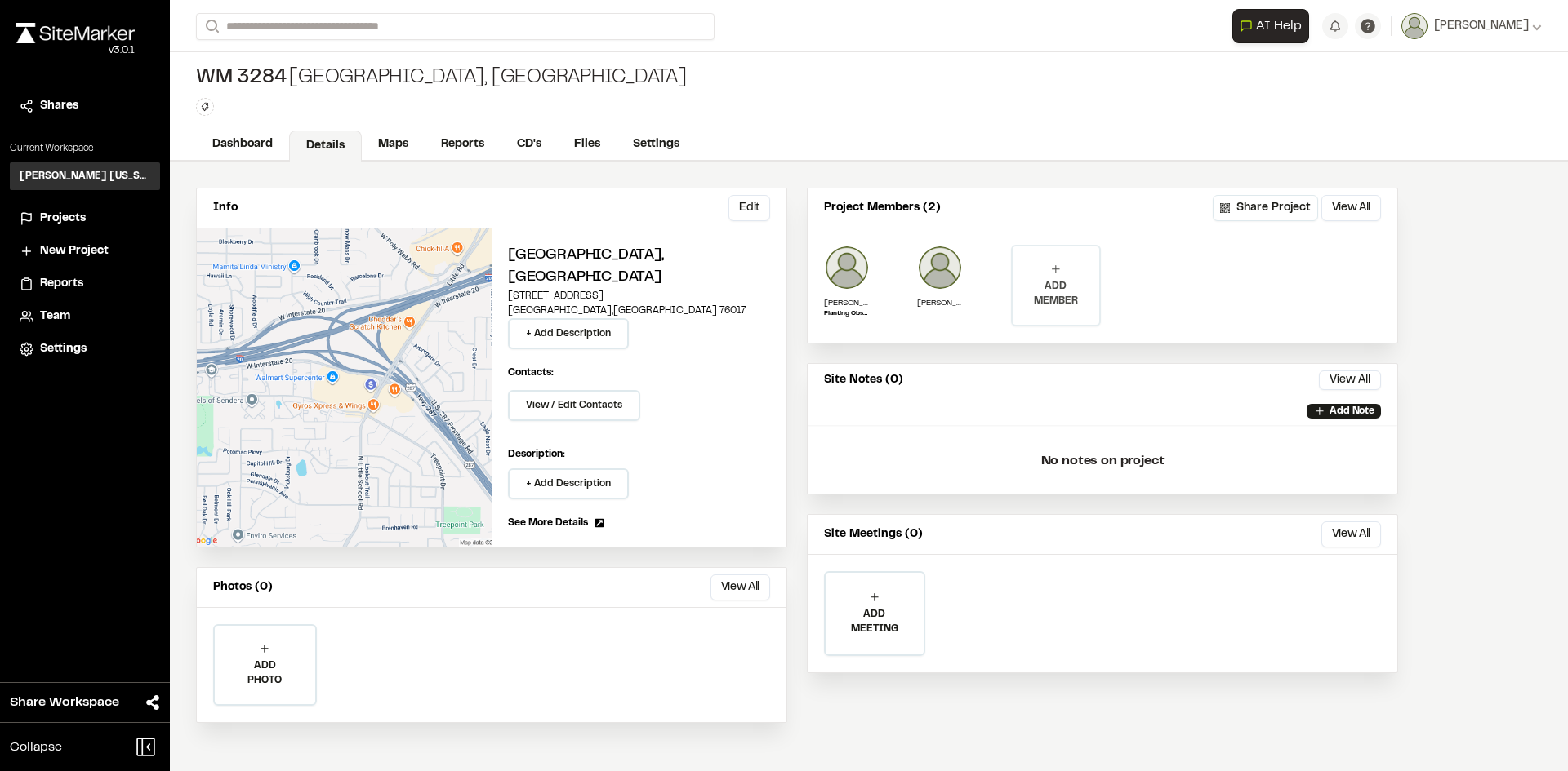
click at [1046, 280] on p "ADD MEMBER" at bounding box center [1056, 294] width 87 height 29
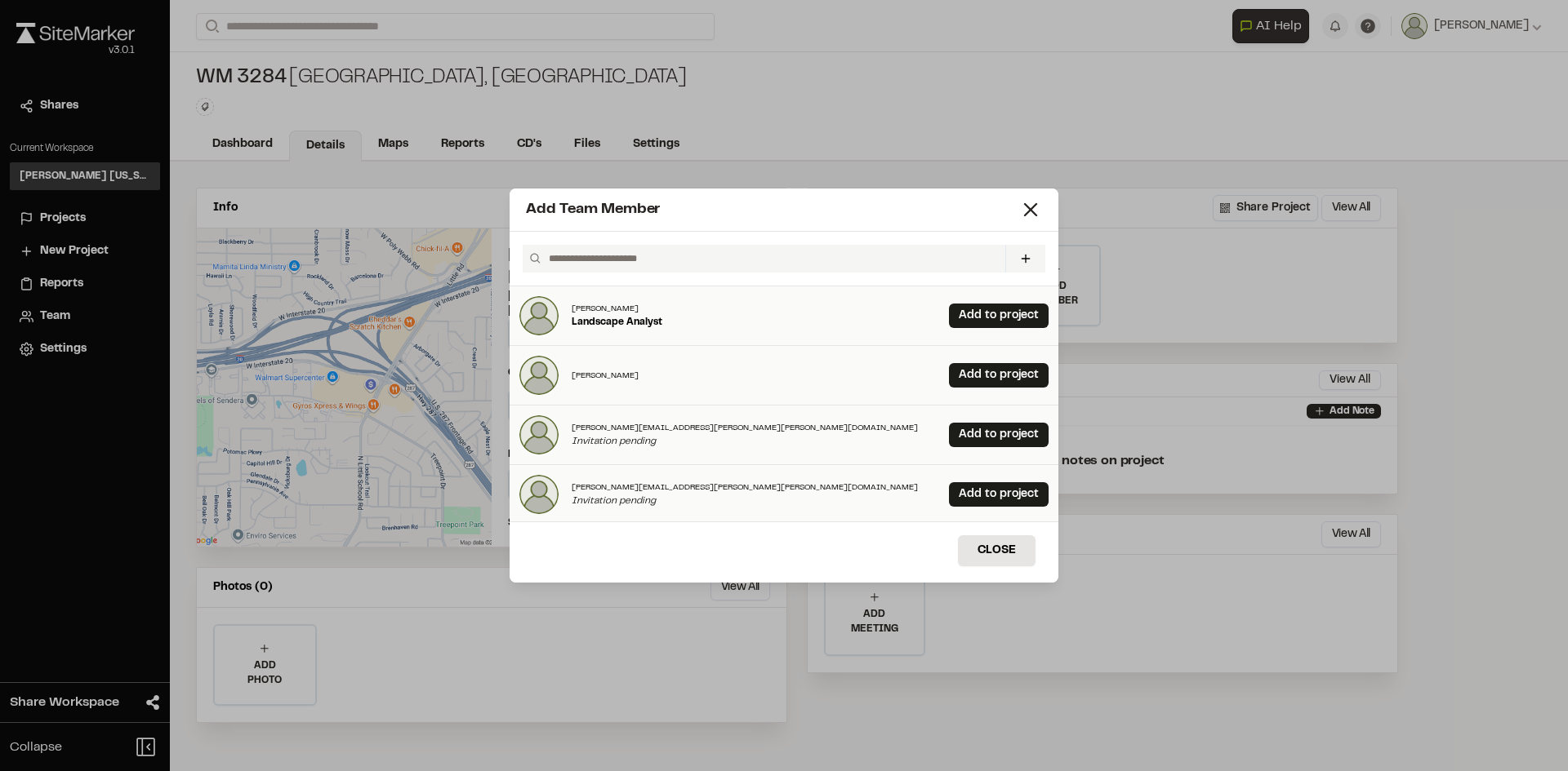
click at [865, 268] on input "text" at bounding box center [770, 259] width 456 height 28
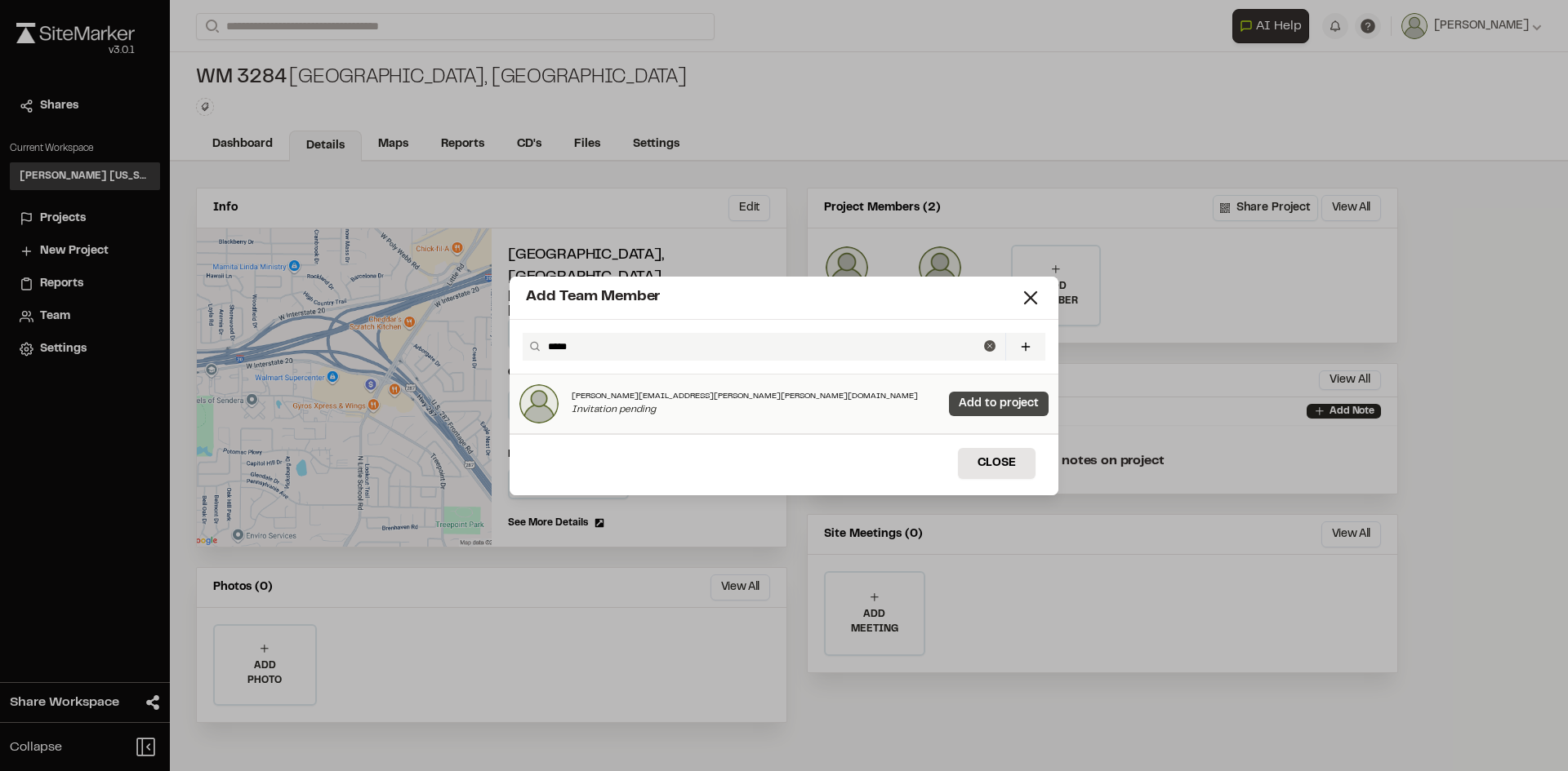
type input "*****"
click at [969, 402] on link "Add to project" at bounding box center [999, 404] width 100 height 25
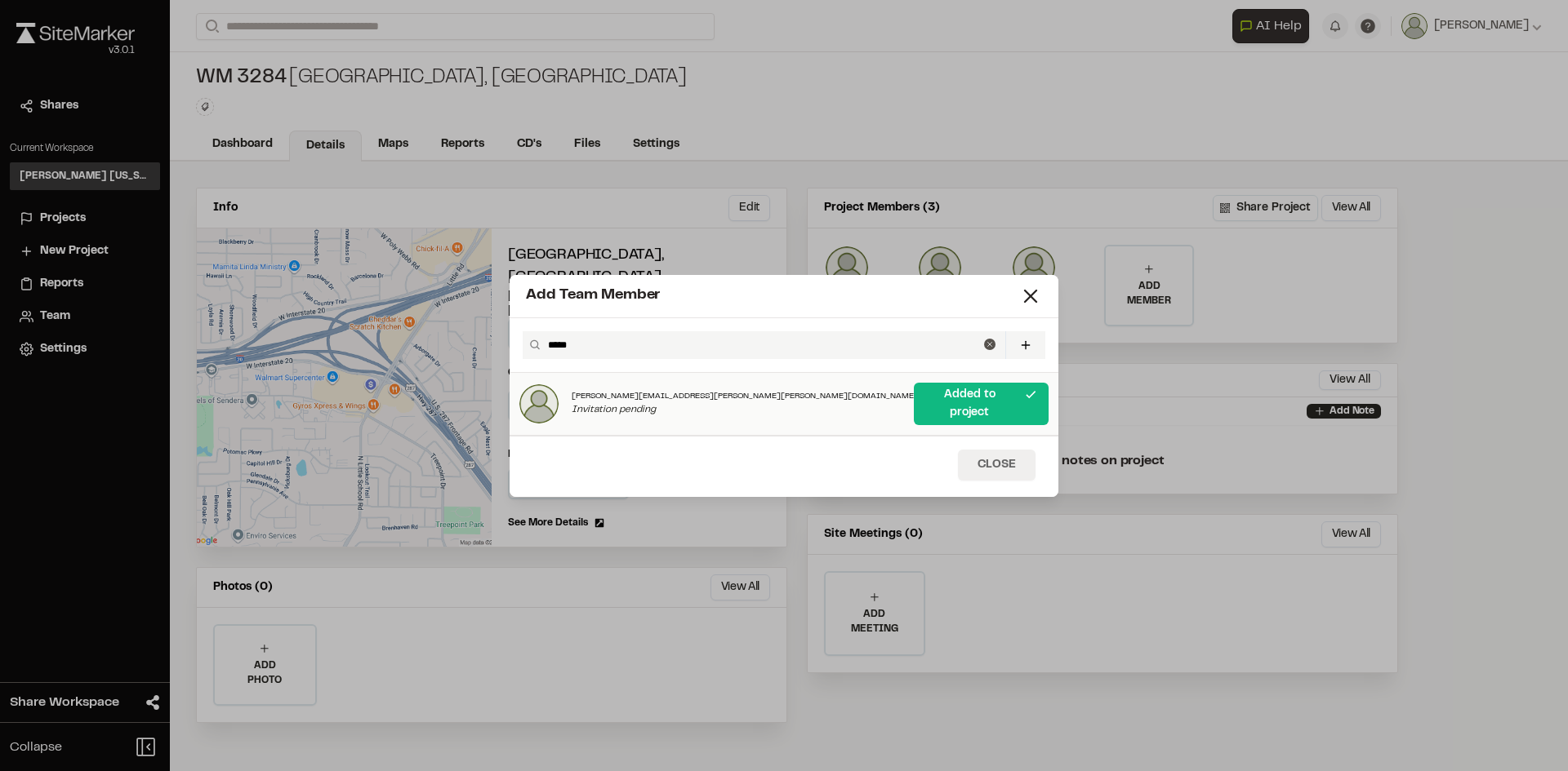
click at [1005, 458] on button "Close" at bounding box center [996, 465] width 78 height 31
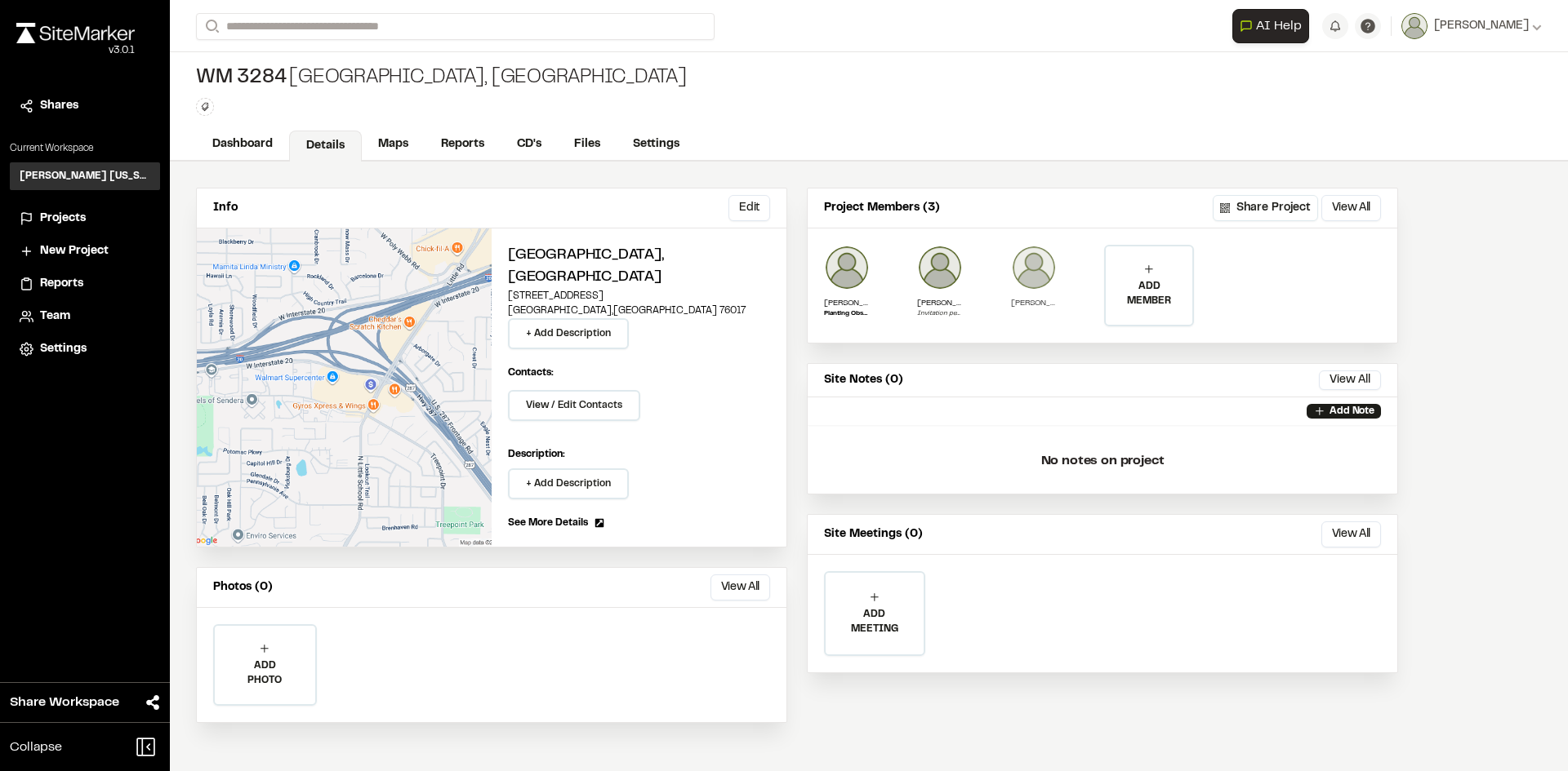
click at [1053, 277] on img at bounding box center [1034, 268] width 46 height 46
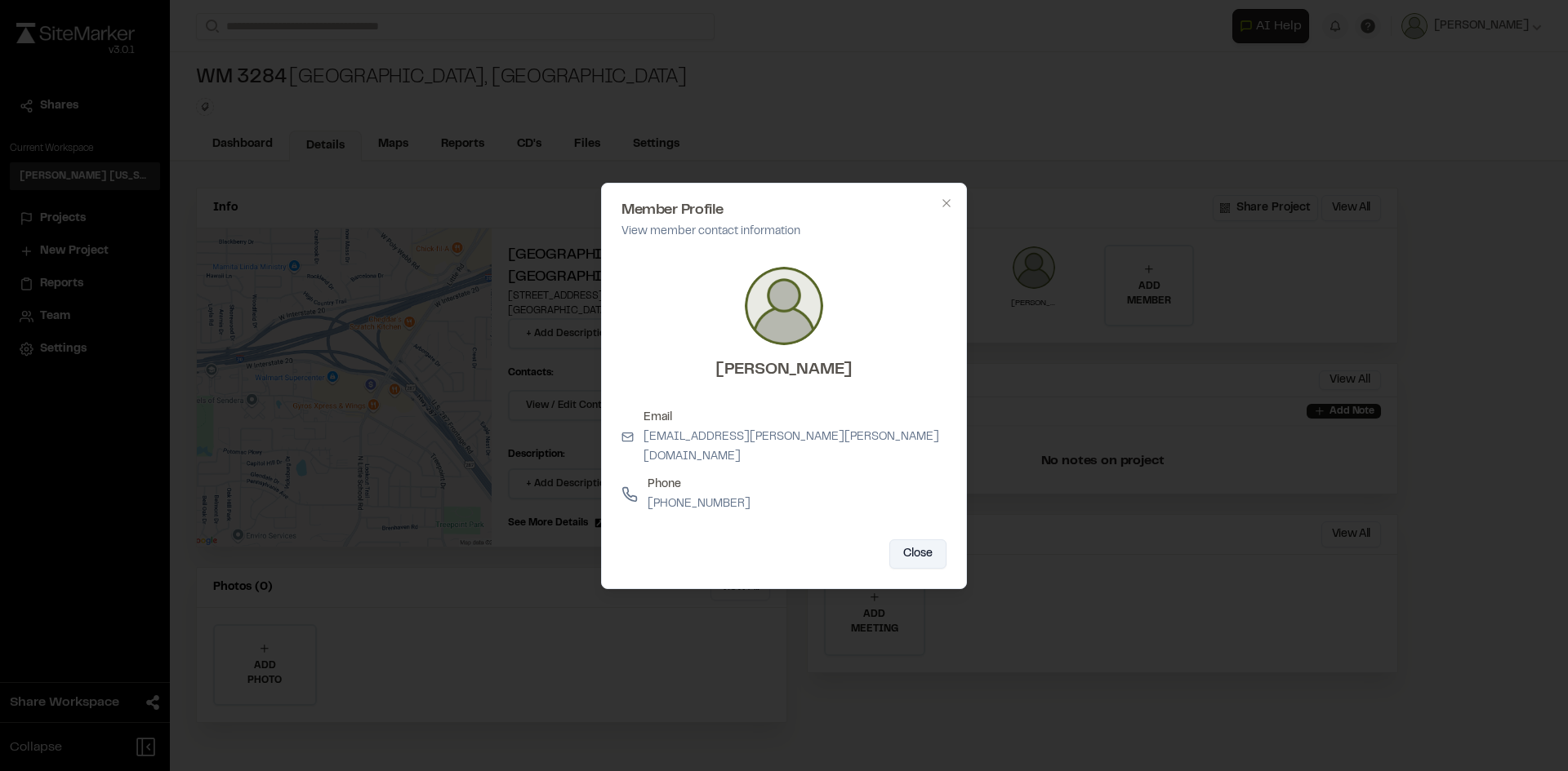
click at [929, 539] on button "Close" at bounding box center [918, 554] width 57 height 29
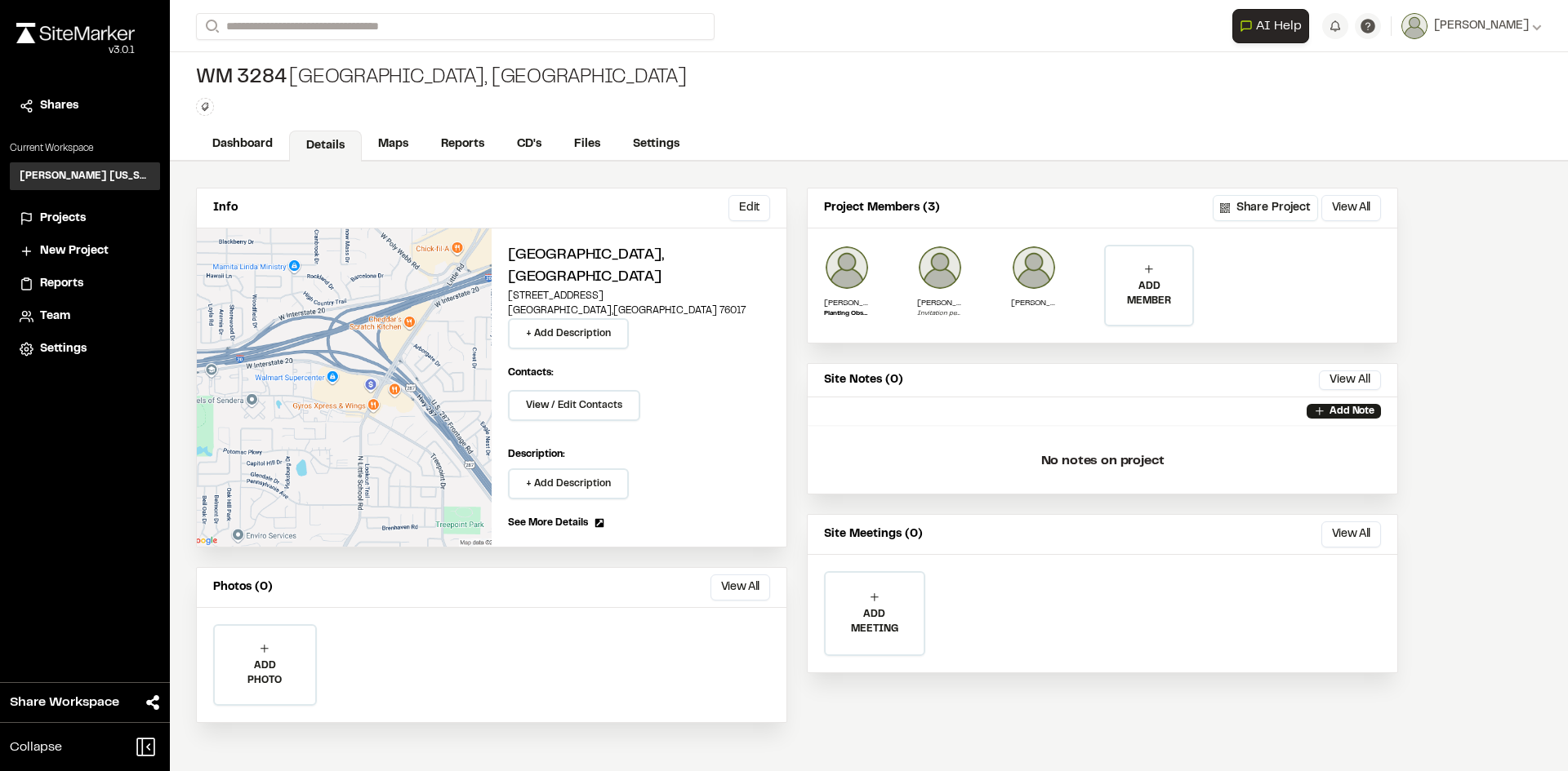
click at [97, 215] on div "Projects" at bounding box center [95, 219] width 111 height 18
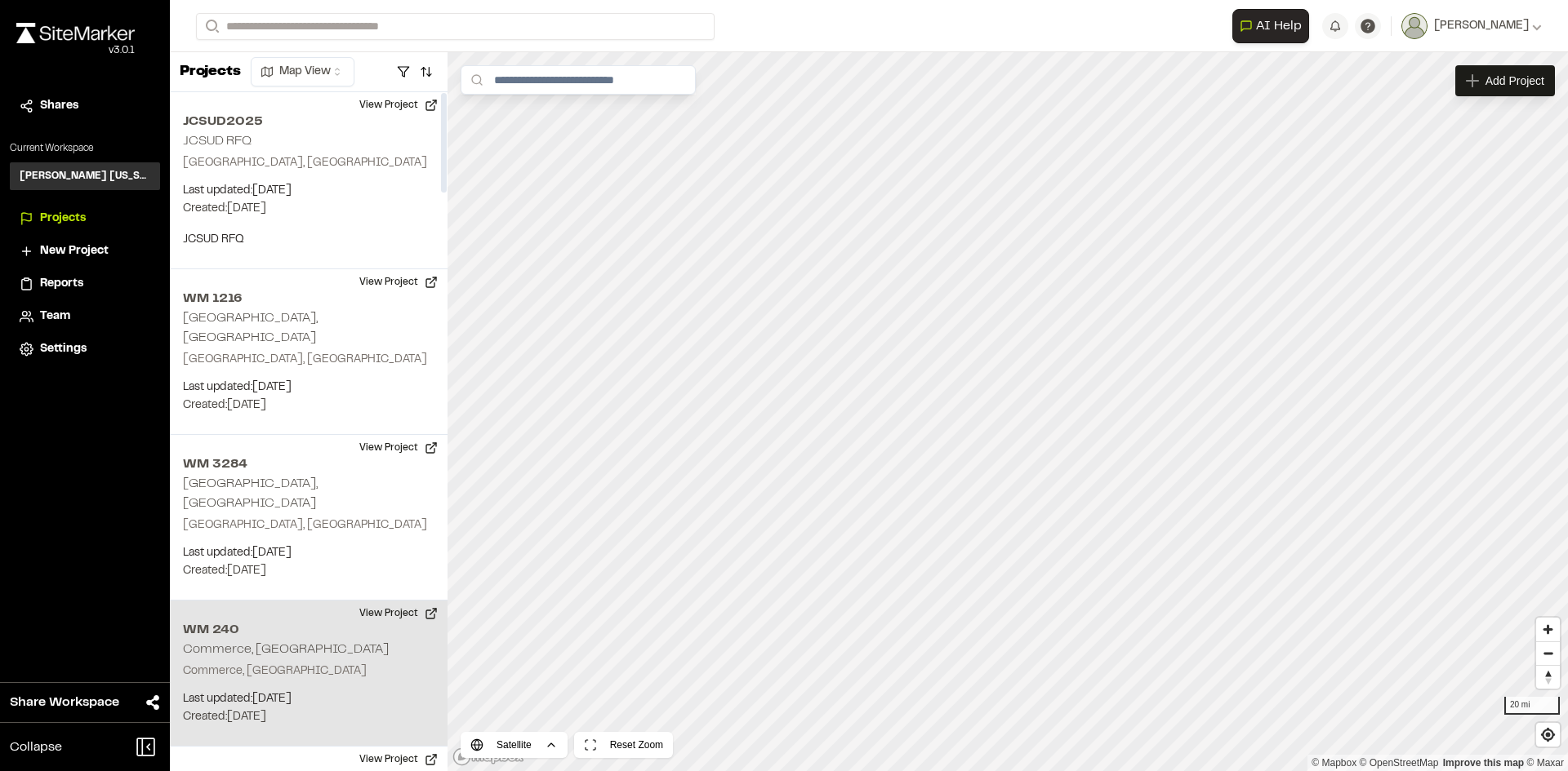
click at [332, 620] on h2 "WM 240" at bounding box center [308, 630] width 251 height 20
click at [377, 601] on button "View Project" at bounding box center [399, 614] width 98 height 26
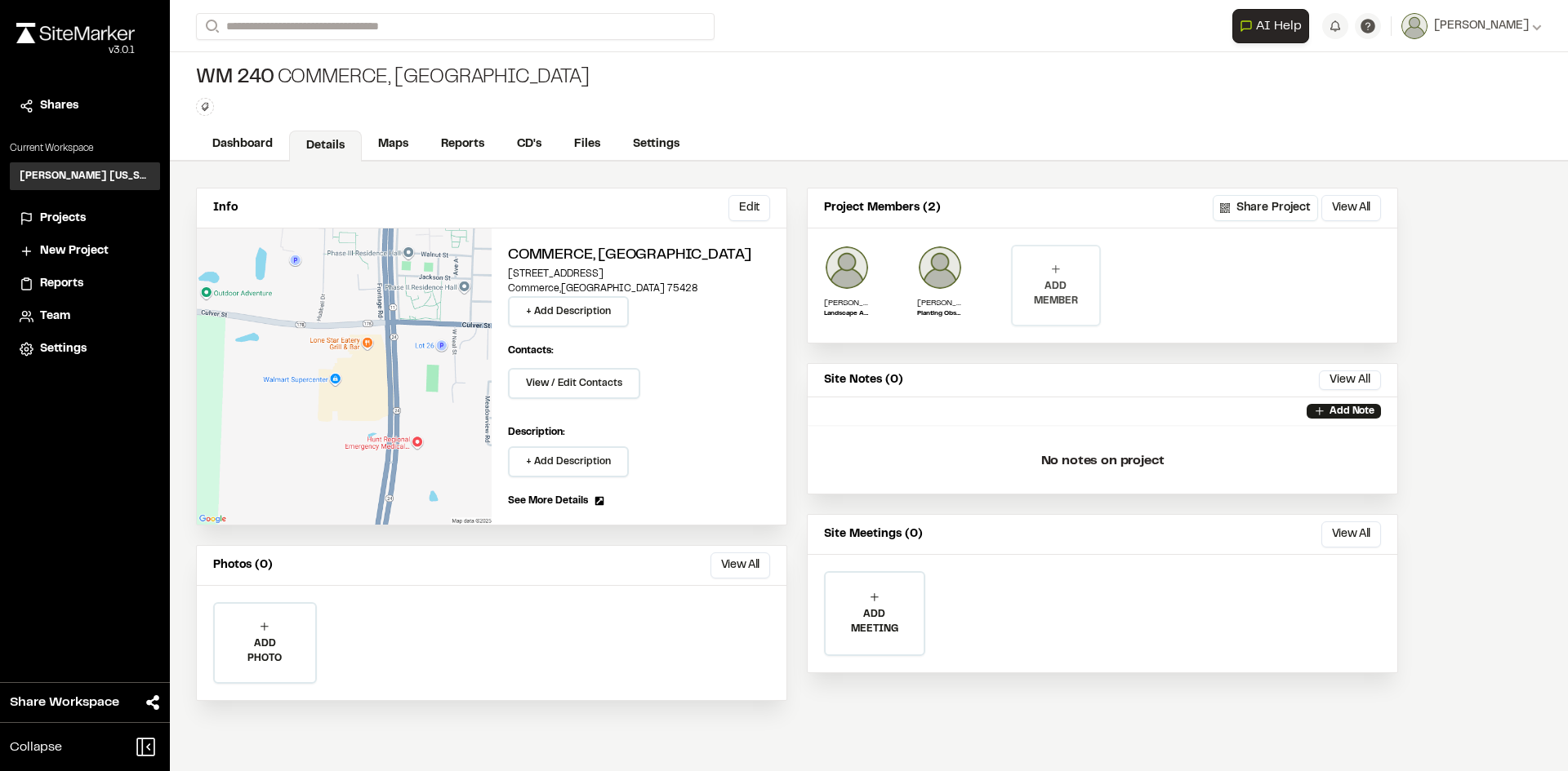
click at [1058, 286] on p "ADD MEMBER" at bounding box center [1056, 294] width 87 height 29
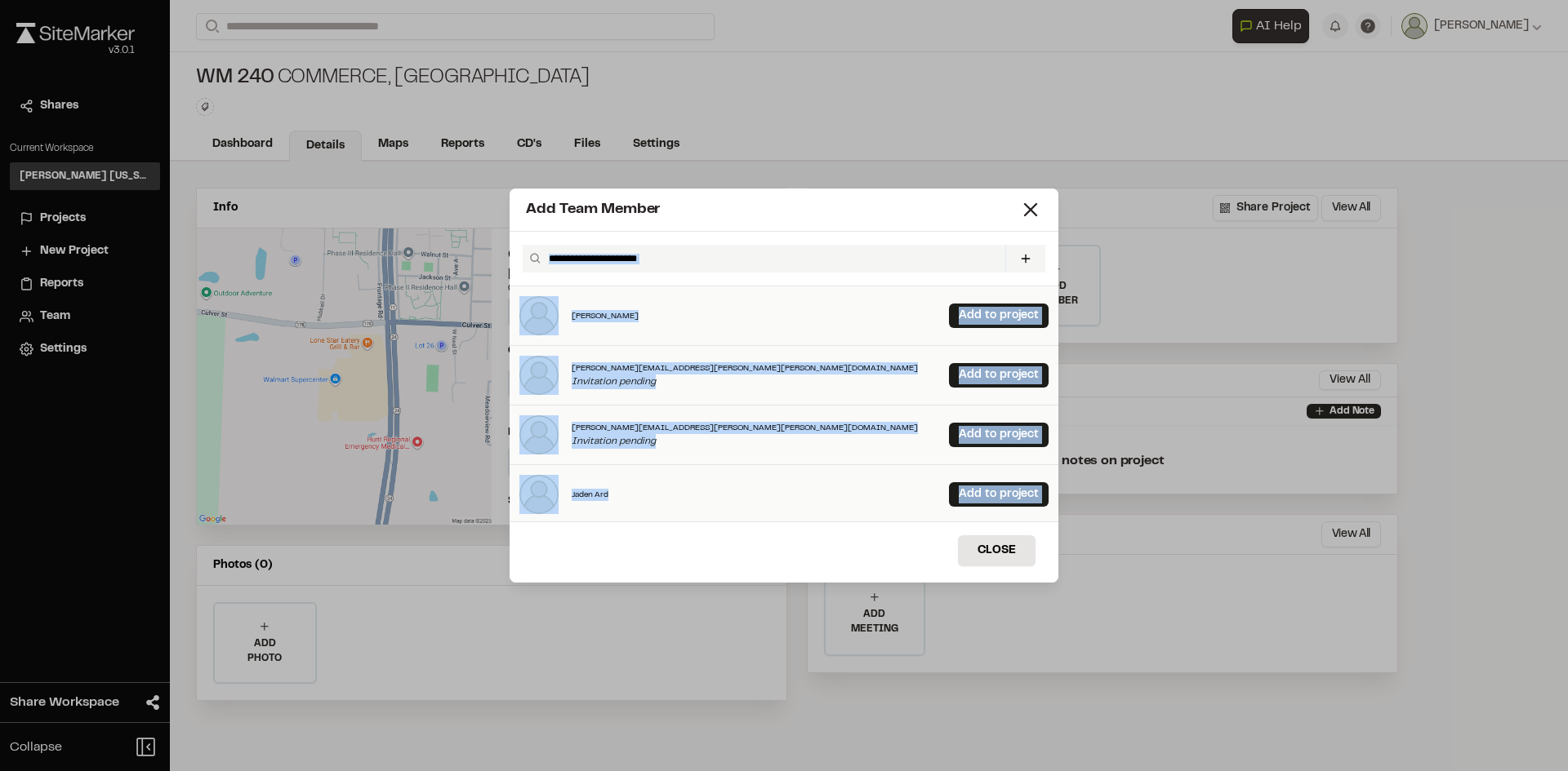
drag, startPoint x: 836, startPoint y: 200, endPoint x: 997, endPoint y: 117, distance: 181.1
click at [915, 512] on div "Add Team Member Invite New Team Member * Required Name Email * Password Passwor…" at bounding box center [784, 386] width 549 height 395
click at [1039, 208] on icon at bounding box center [1031, 210] width 23 height 23
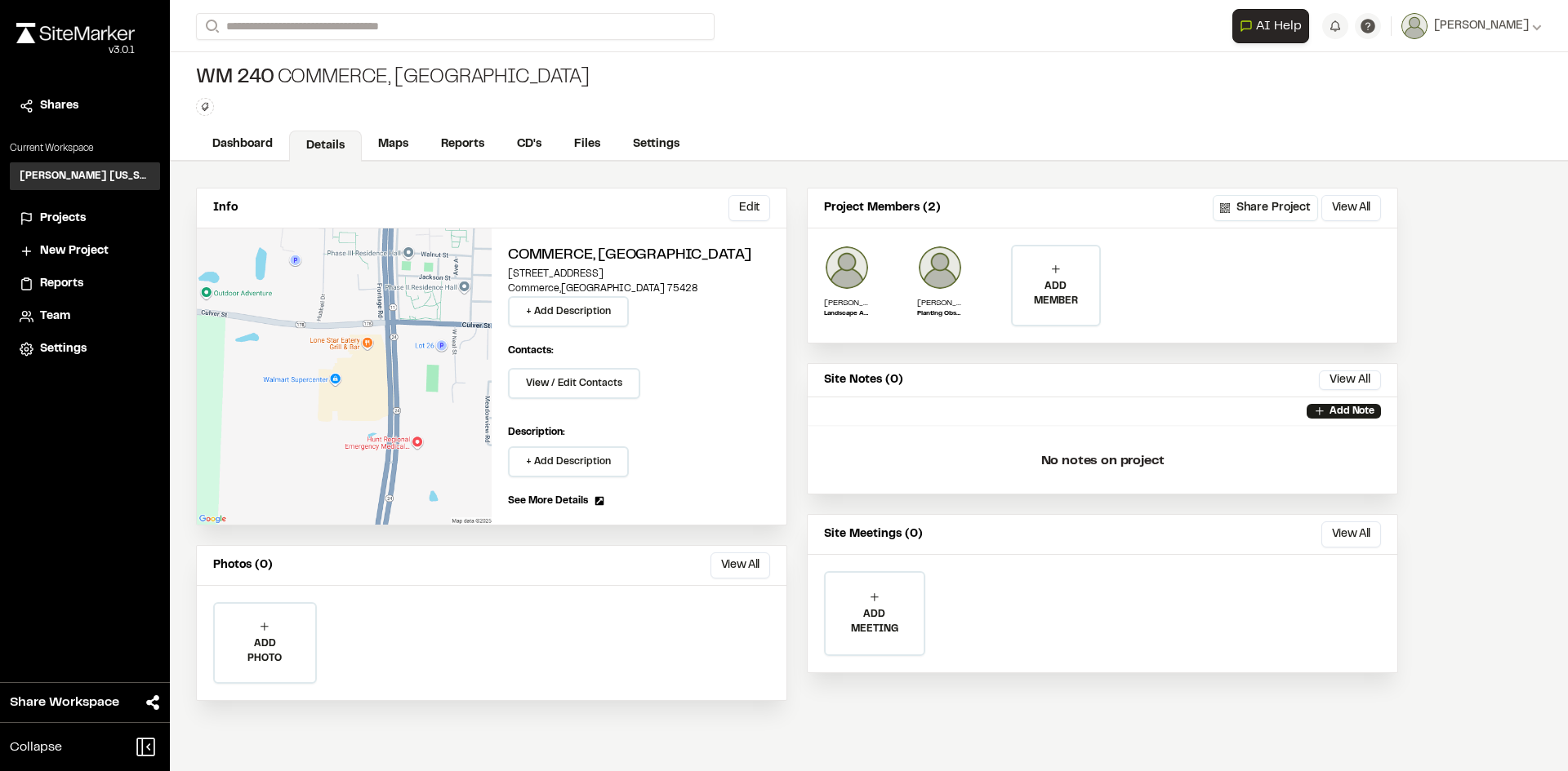
click at [79, 211] on span "Projects" at bounding box center [63, 219] width 46 height 18
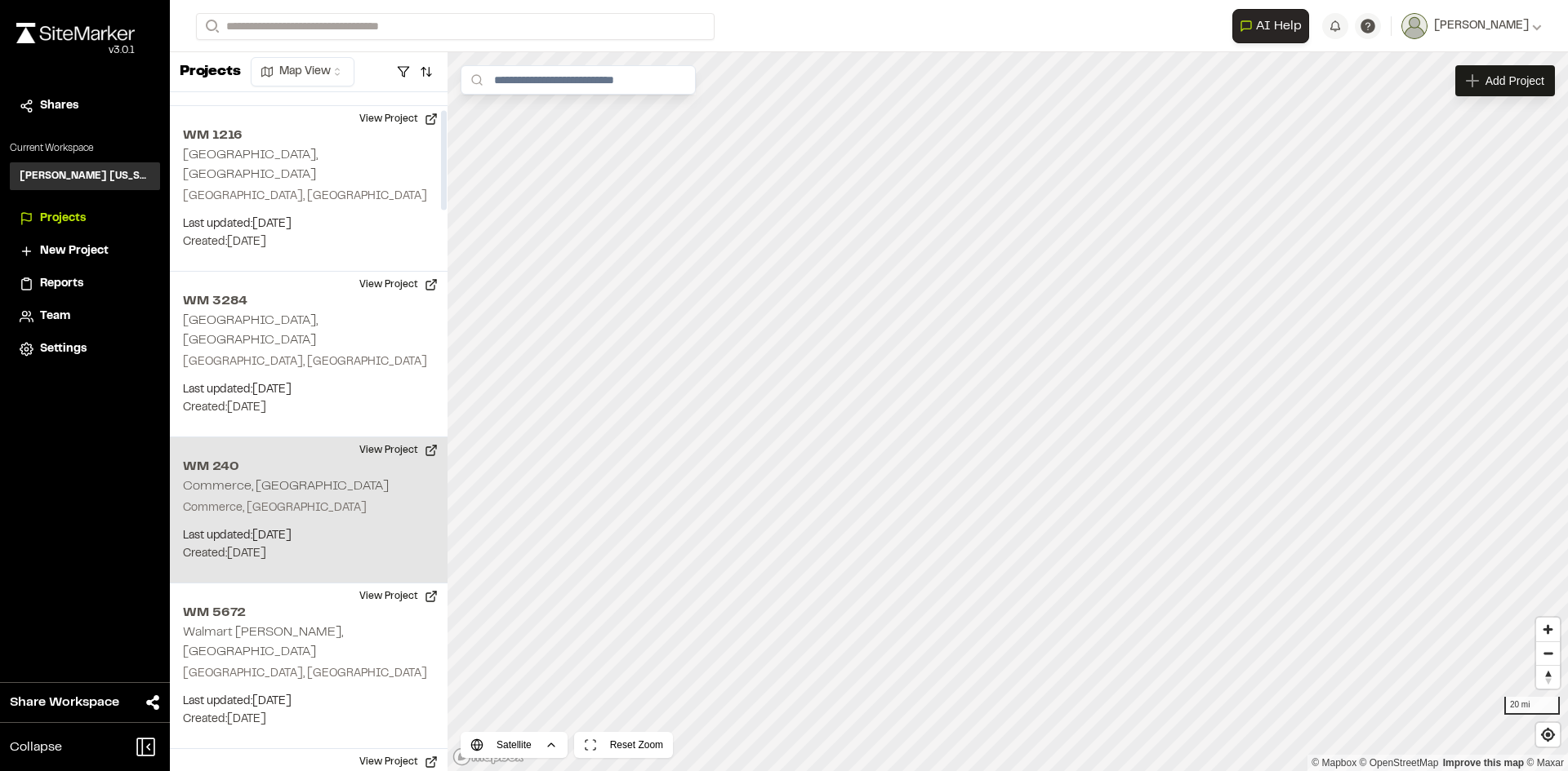
scroll to position [82, 0]
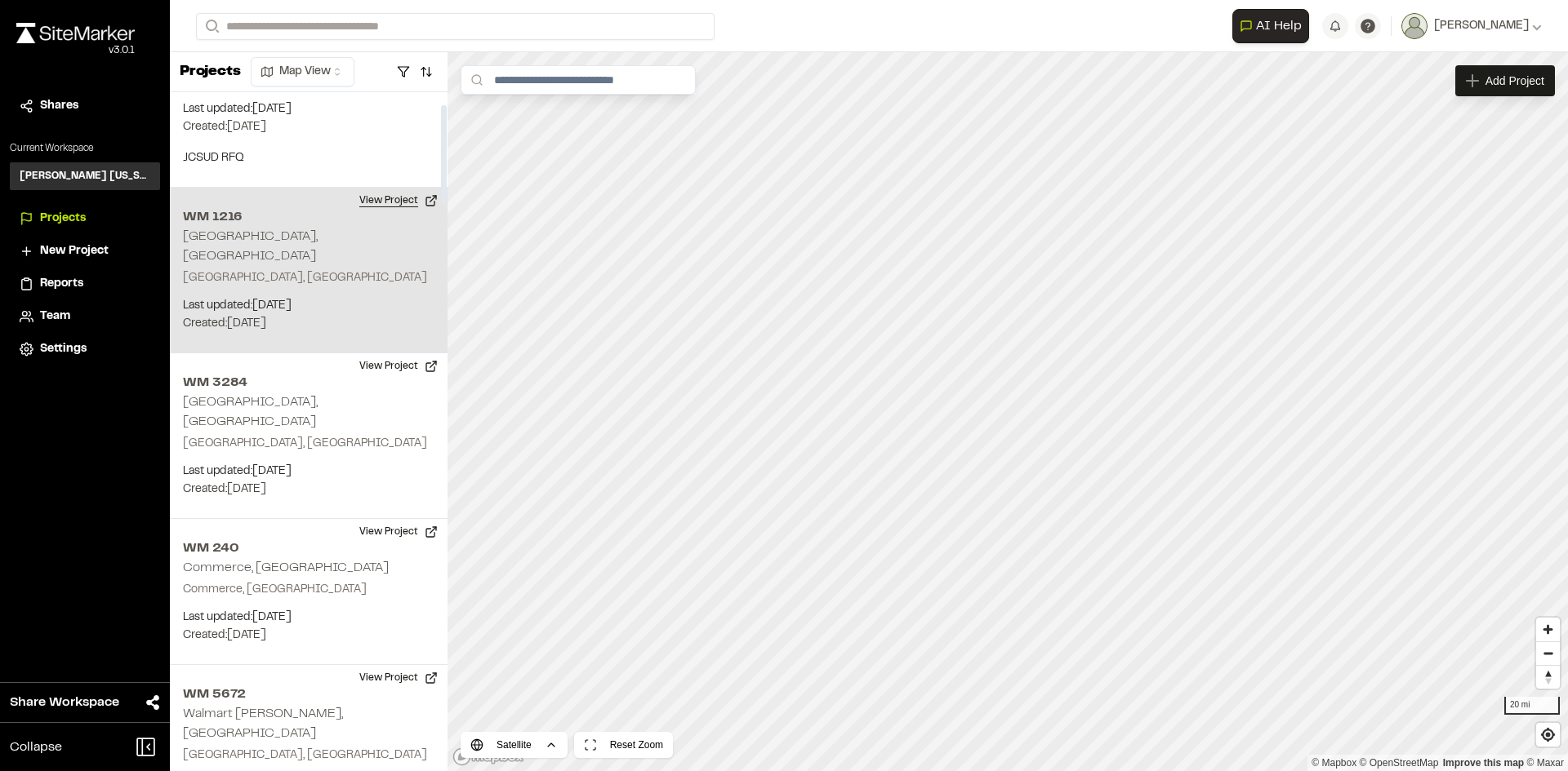
click at [404, 197] on button "View Project" at bounding box center [399, 201] width 98 height 26
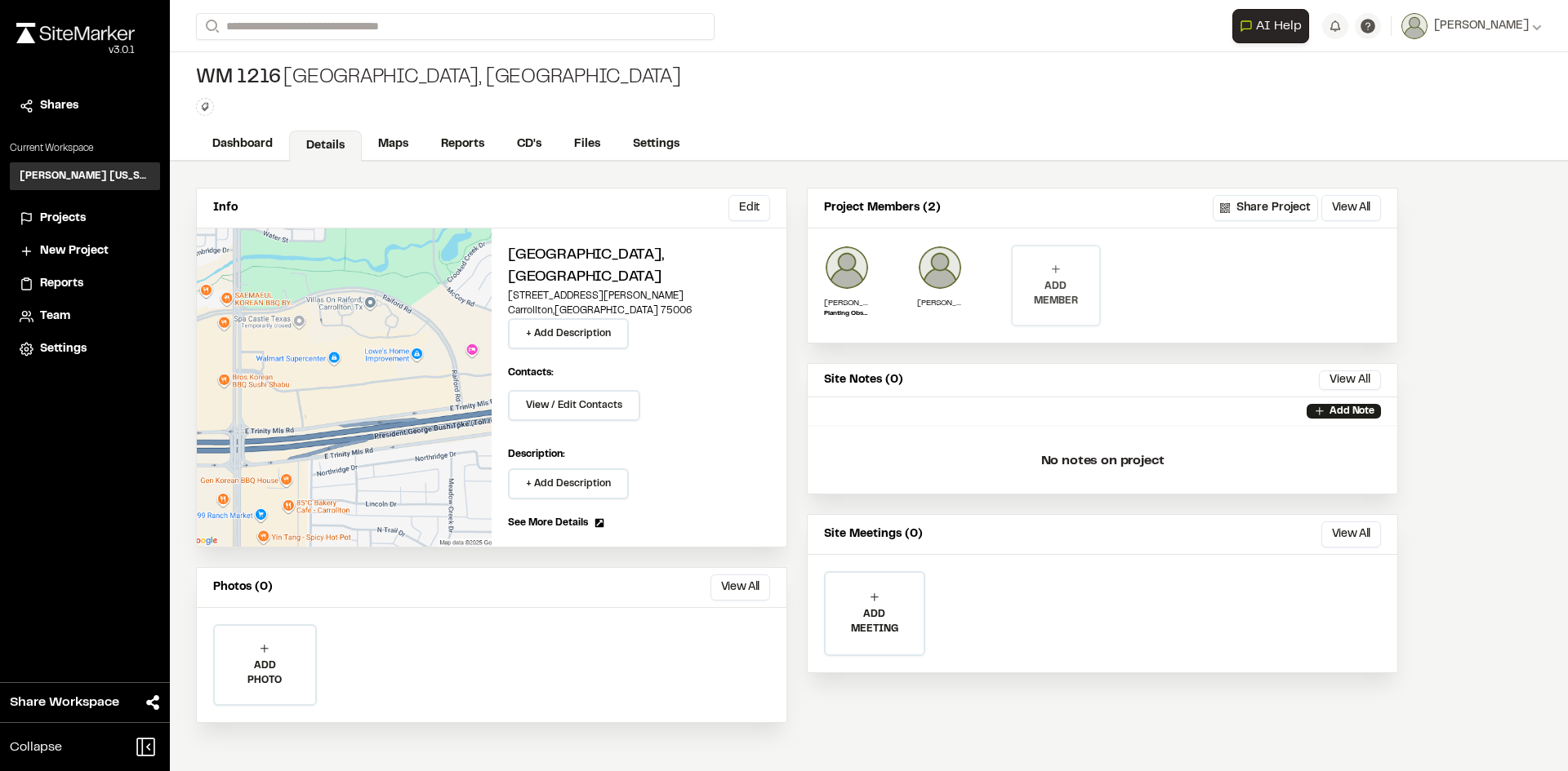
click at [1058, 277] on div "ADD MEMBER" at bounding box center [1056, 286] width 87 height 79
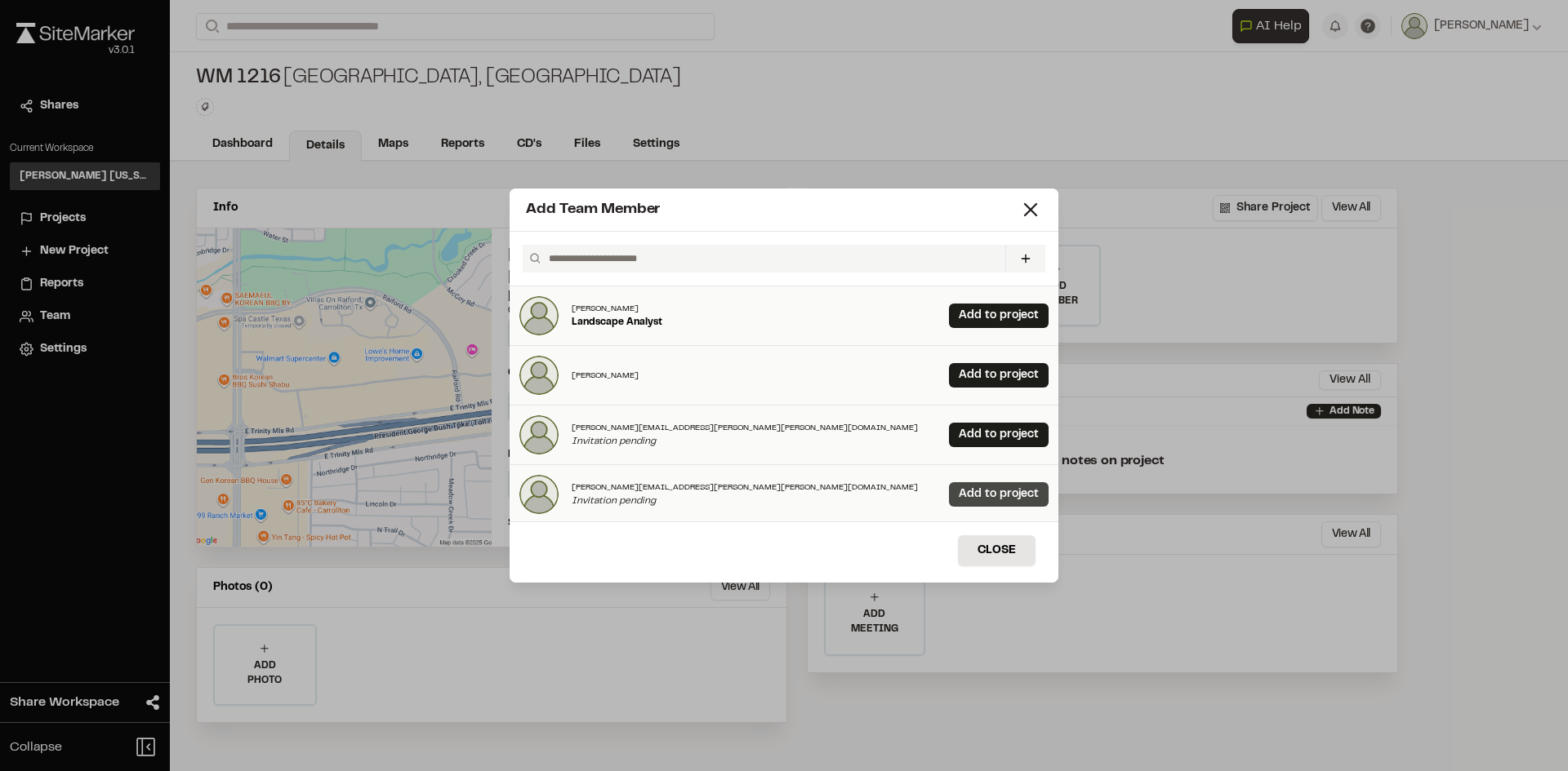
click at [949, 492] on link "Add to project" at bounding box center [999, 494] width 100 height 25
click at [1017, 550] on button "Close" at bounding box center [996, 551] width 78 height 31
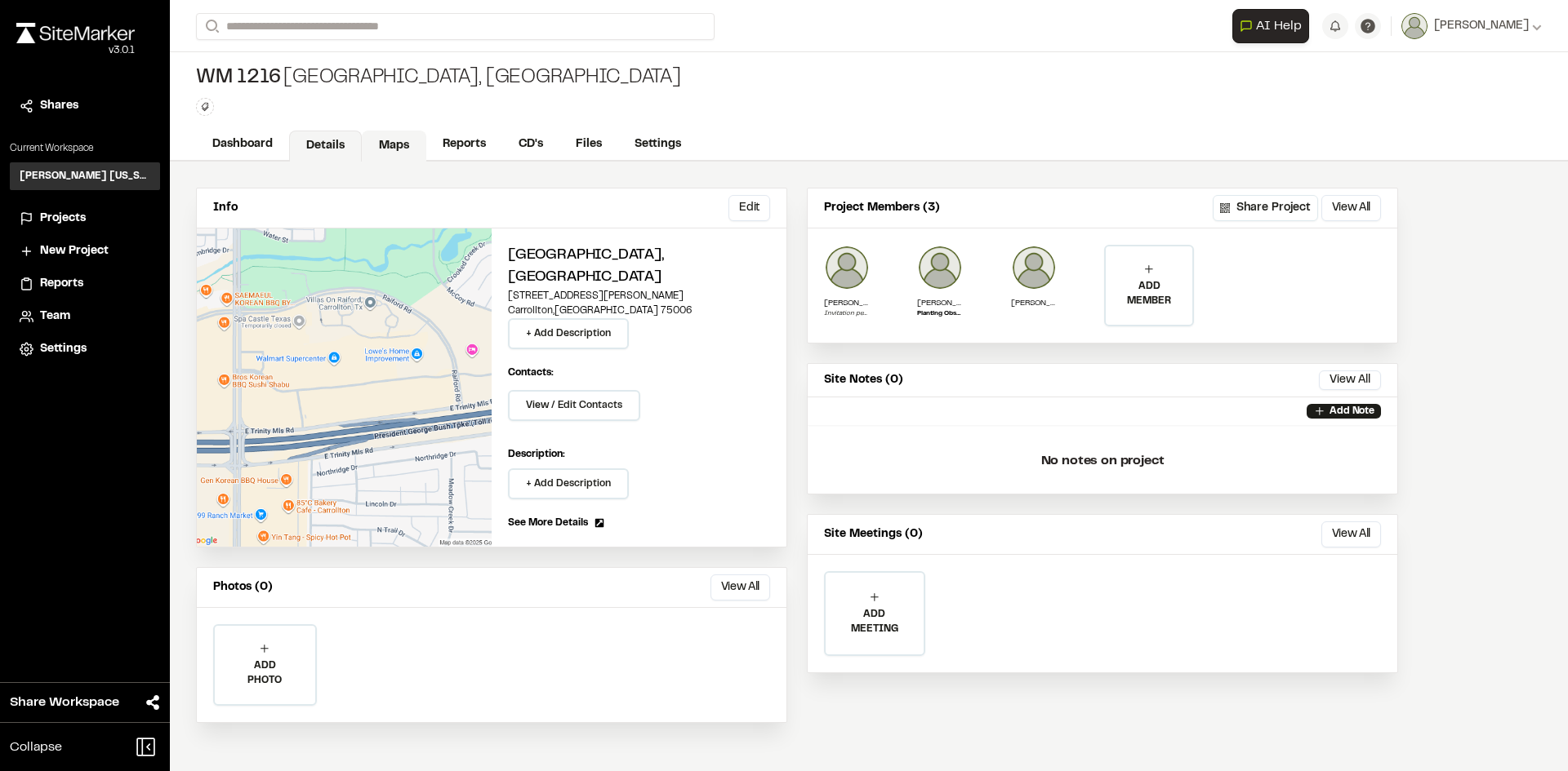
click at [401, 147] on link "Maps" at bounding box center [394, 147] width 65 height 31
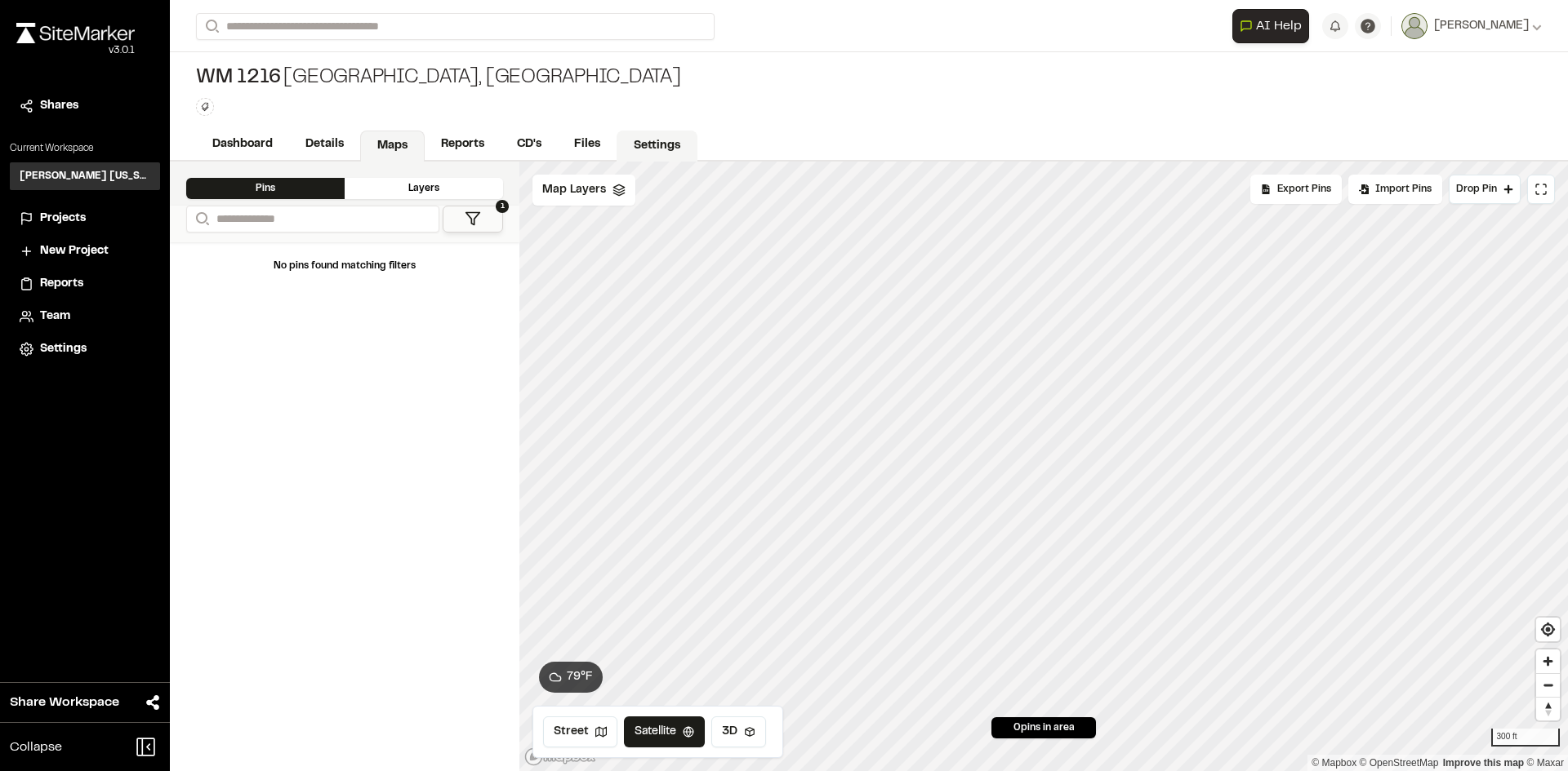
click at [519, 142] on link "CD's" at bounding box center [529, 145] width 57 height 31
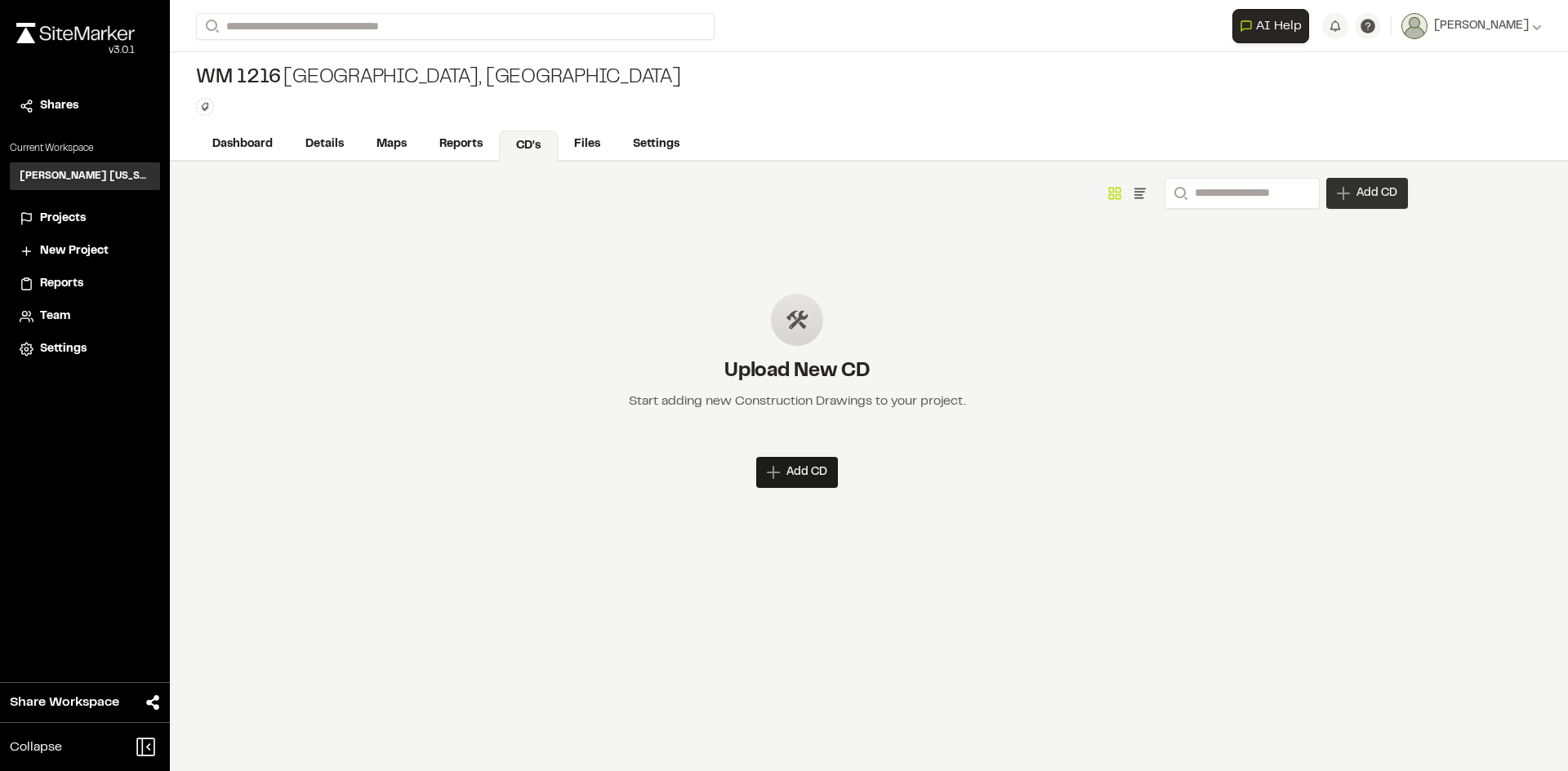
click at [1390, 194] on span "Add CD" at bounding box center [1376, 193] width 41 height 16
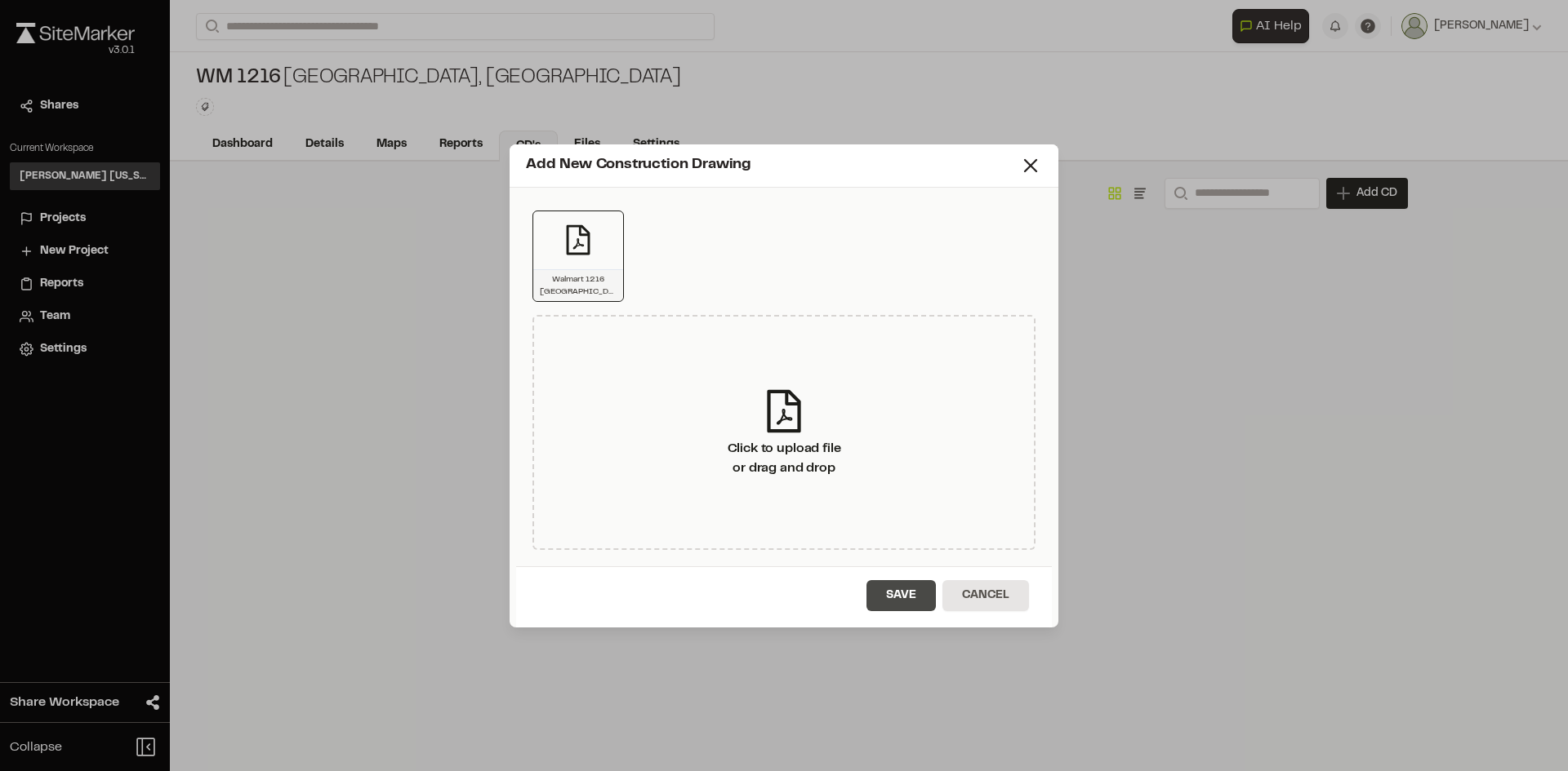
click at [891, 587] on button "Save" at bounding box center [901, 596] width 70 height 31
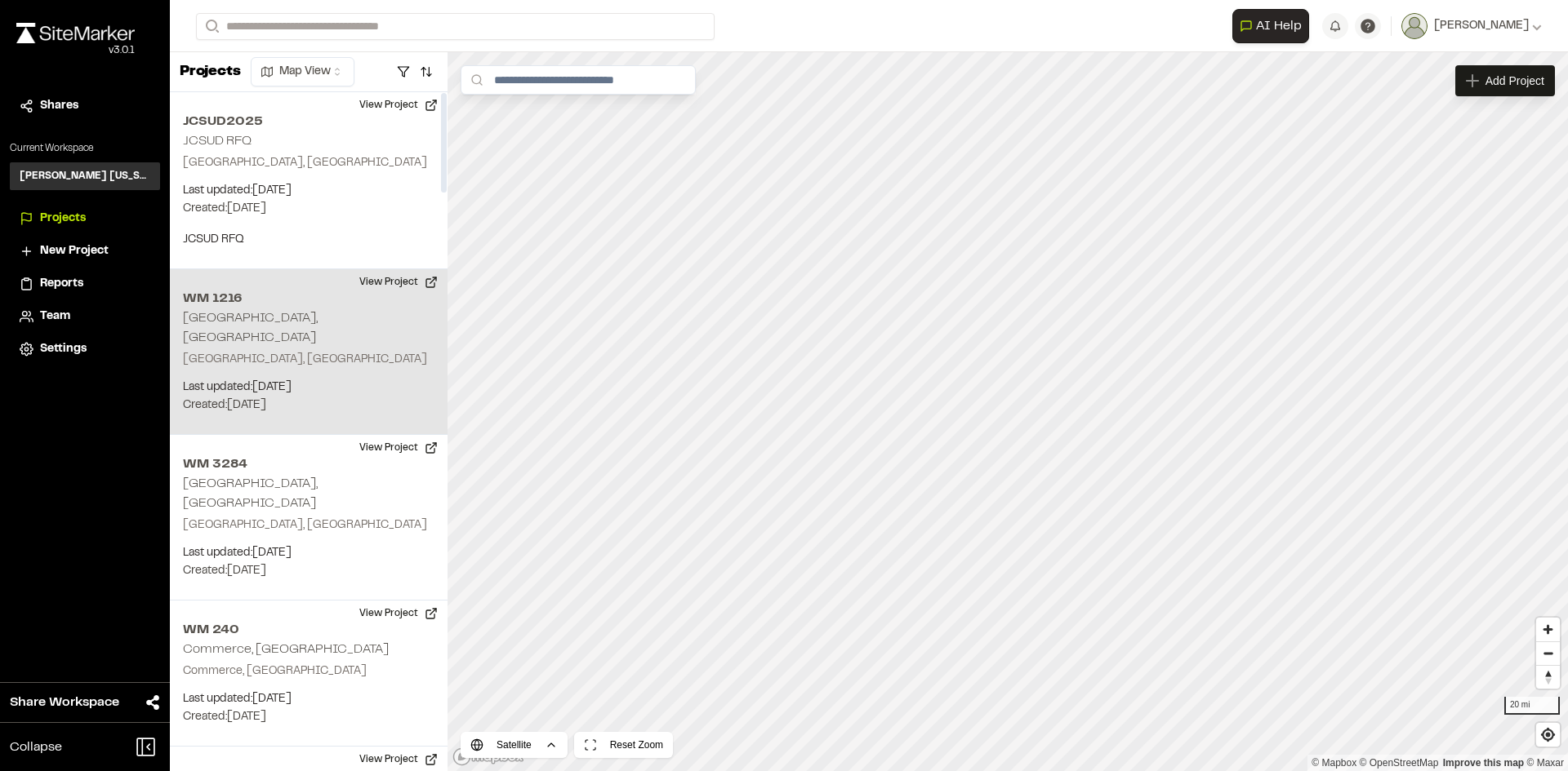
click at [258, 308] on h2 "WM 1216" at bounding box center [308, 299] width 251 height 20
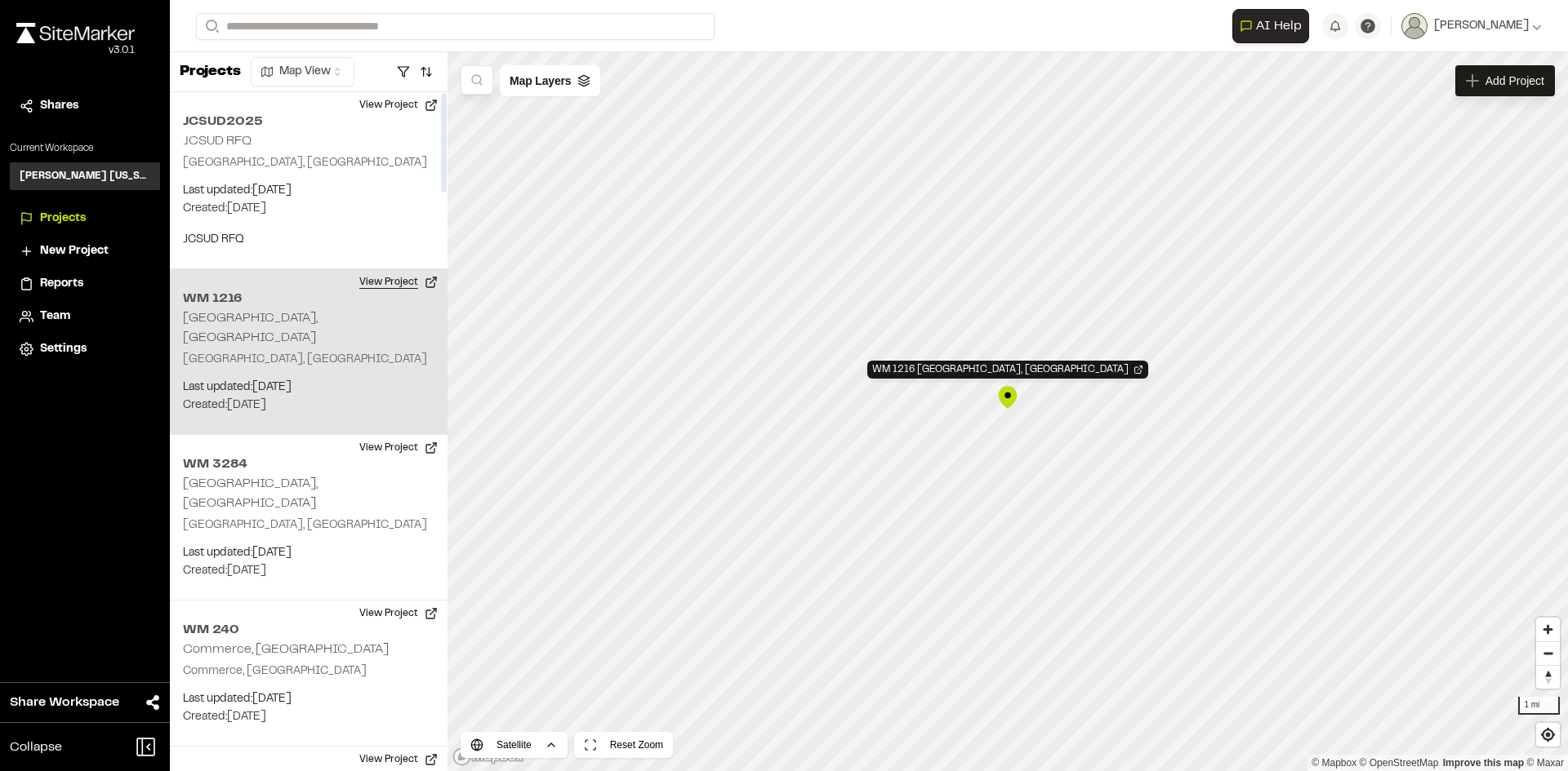
click at [390, 282] on button "View Project" at bounding box center [399, 282] width 98 height 26
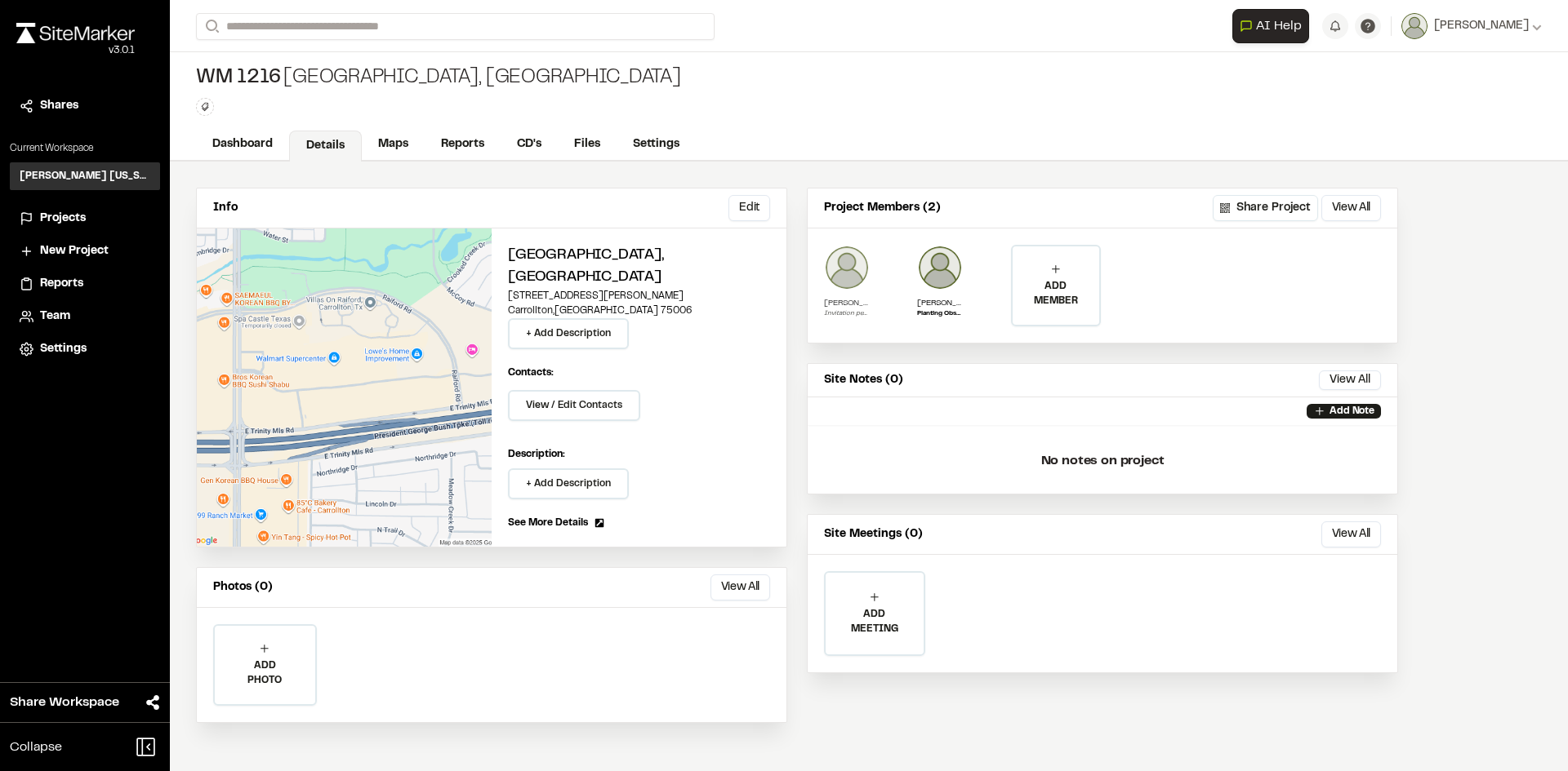
click at [846, 279] on img at bounding box center [847, 268] width 46 height 46
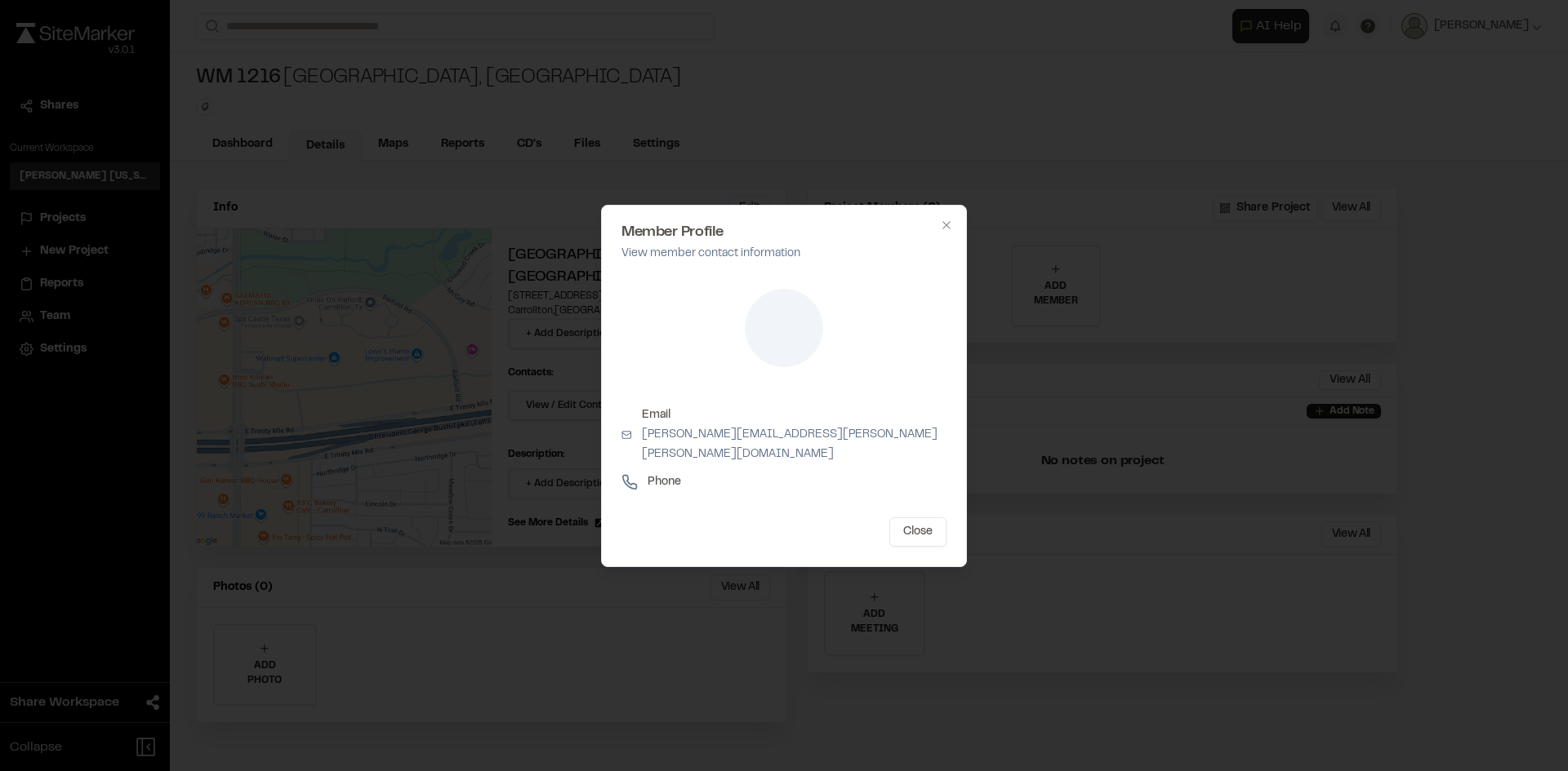
drag, startPoint x: 900, startPoint y: 521, endPoint x: 923, endPoint y: 486, distance: 41.9
click at [900, 521] on button "Close" at bounding box center [918, 532] width 57 height 29
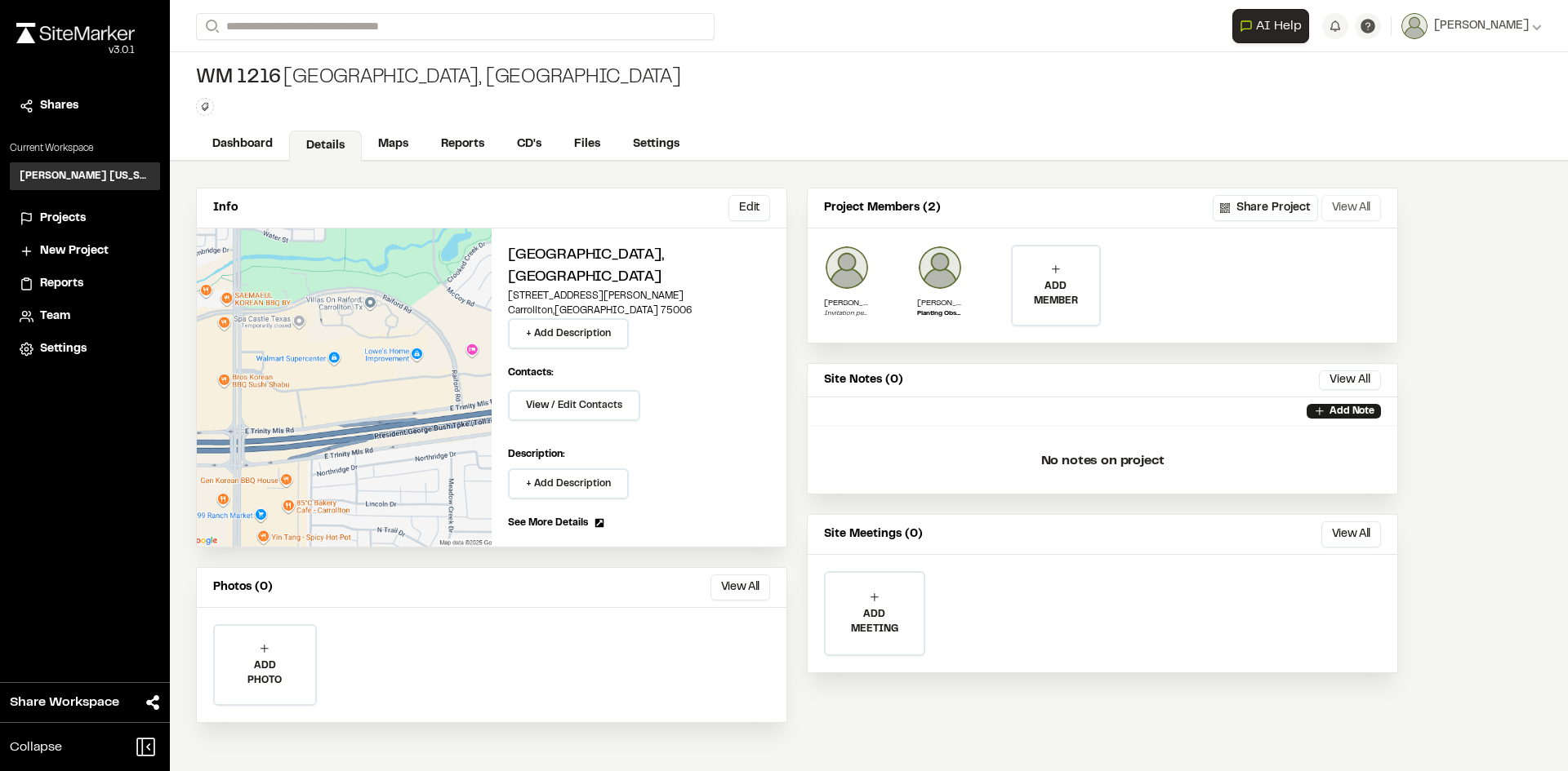
click at [1340, 205] on button "View All" at bounding box center [1351, 208] width 60 height 26
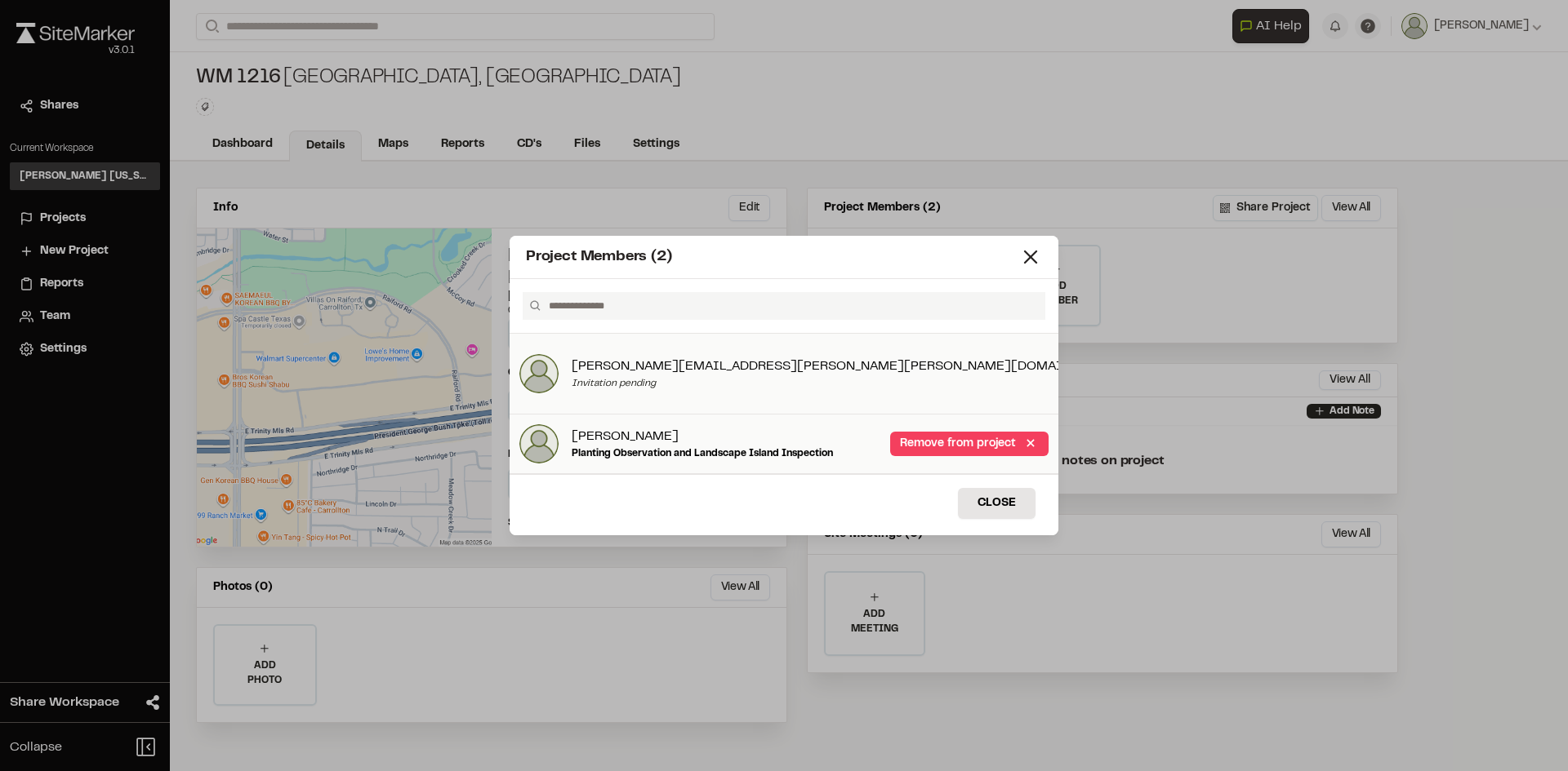
click at [1150, 363] on icon at bounding box center [1154, 355] width 7 height 16
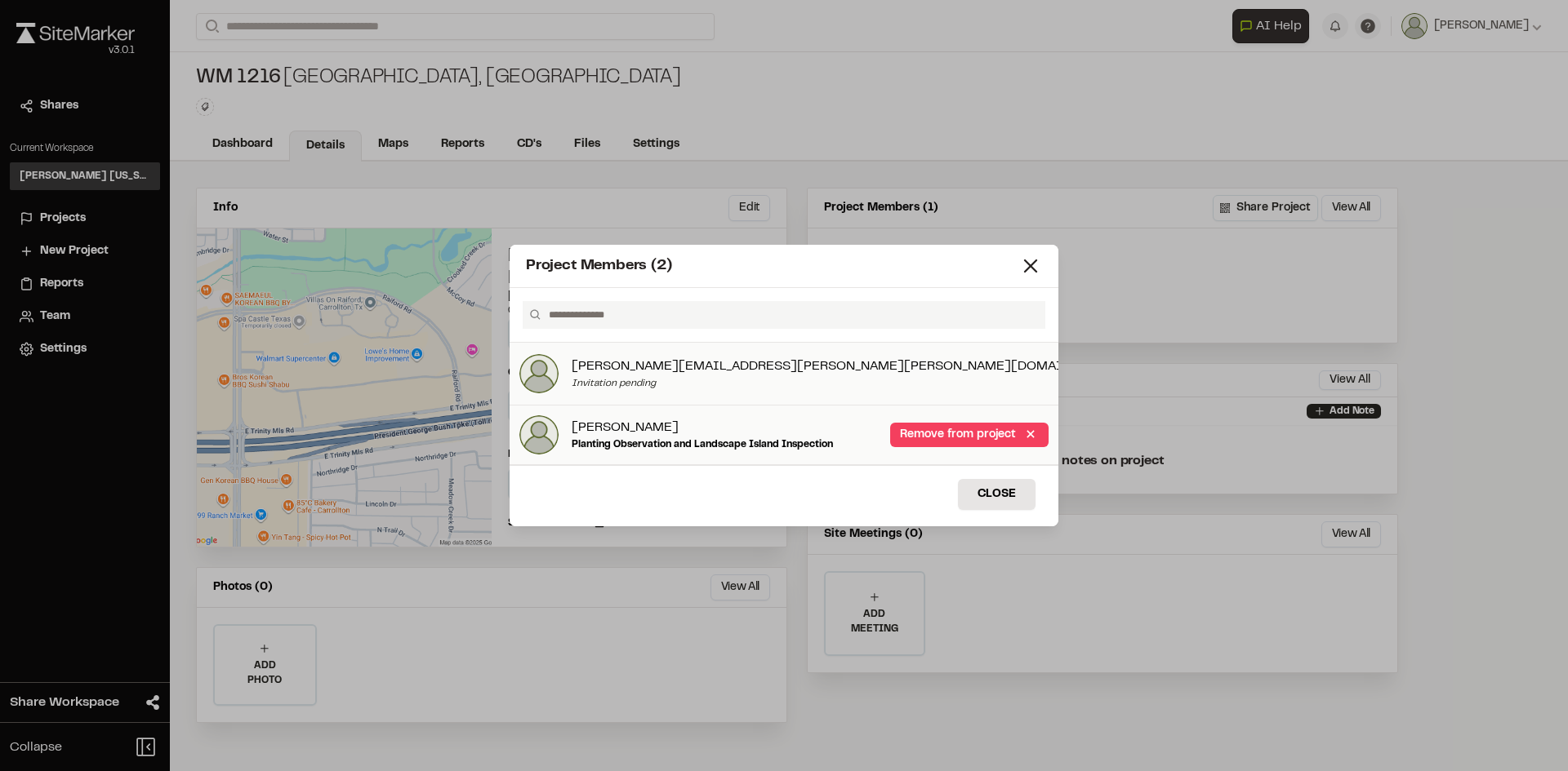
click at [1081, 366] on link "Add to project" at bounding box center [1110, 374] width 59 height 43
click at [1081, 373] on link "Add to project" at bounding box center [1110, 374] width 59 height 43
click at [977, 324] on input "text" at bounding box center [790, 315] width 496 height 28
click at [1030, 266] on line at bounding box center [1031, 266] width 11 height 11
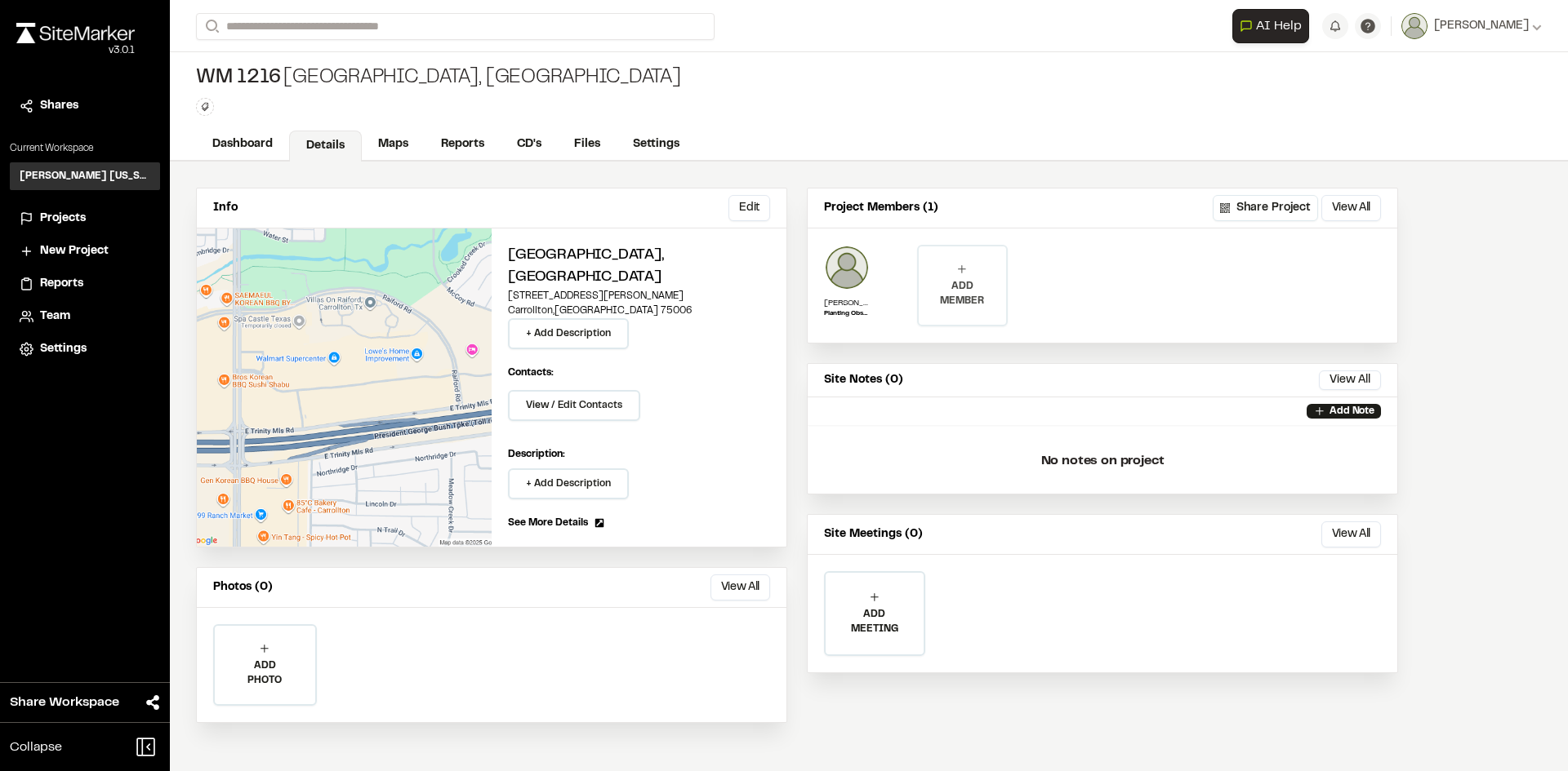
click at [947, 285] on p "ADD MEMBER" at bounding box center [962, 294] width 87 height 29
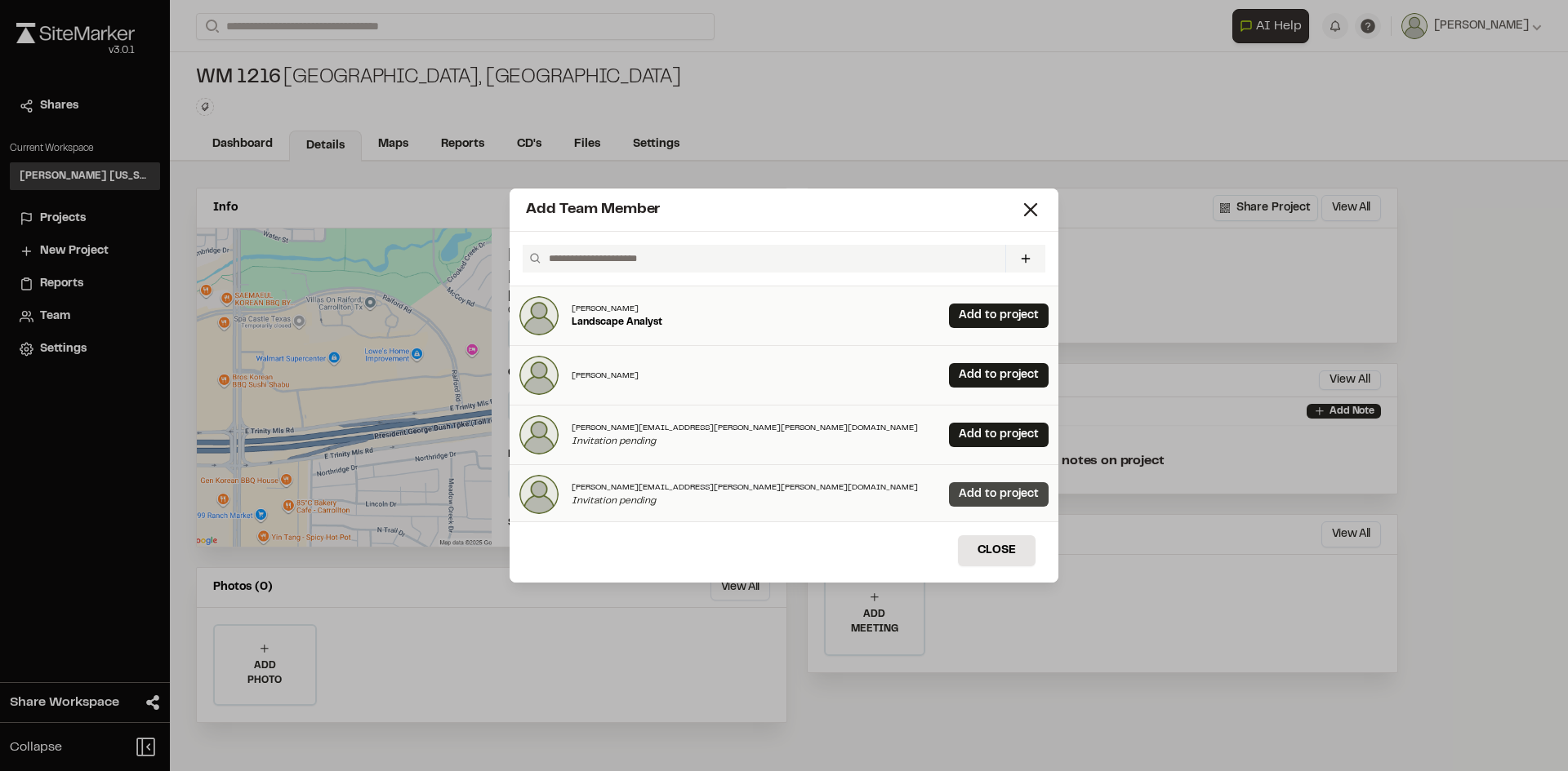
click at [959, 486] on link "Add to project" at bounding box center [999, 494] width 100 height 25
click at [990, 545] on button "Close" at bounding box center [996, 551] width 78 height 31
